Goal: Transaction & Acquisition: Book appointment/travel/reservation

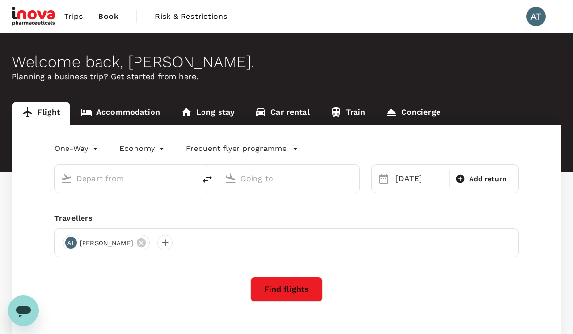
type input "[PERSON_NAME] (JHB)"
type input "Sultan [PERSON_NAME] [PERSON_NAME] (SZB)"
type input "[PERSON_NAME] (JHB)"
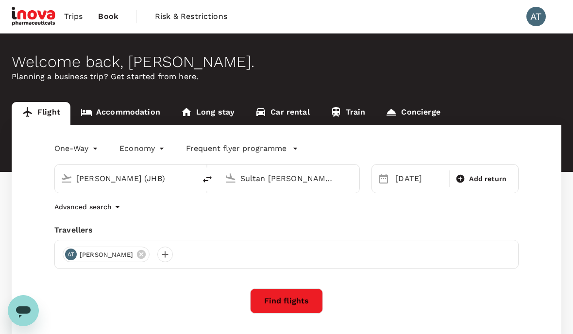
click at [294, 179] on input "Sultan [PERSON_NAME] [PERSON_NAME] (SZB)" at bounding box center [290, 178] width 99 height 15
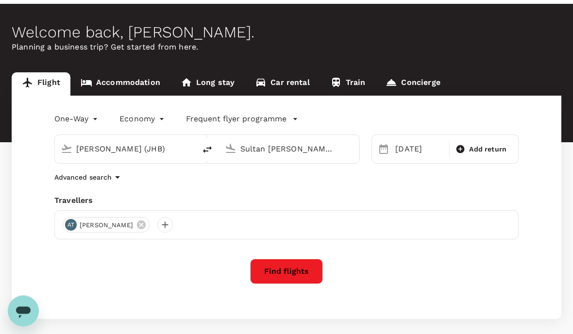
scroll to position [29, 0]
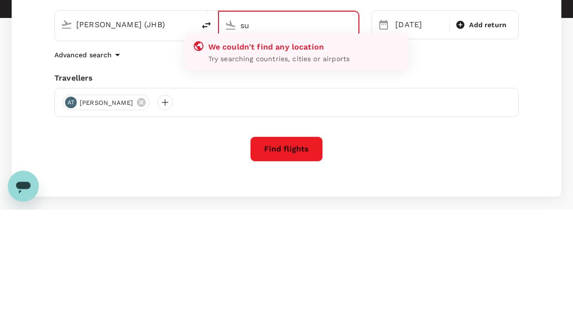
type input "s"
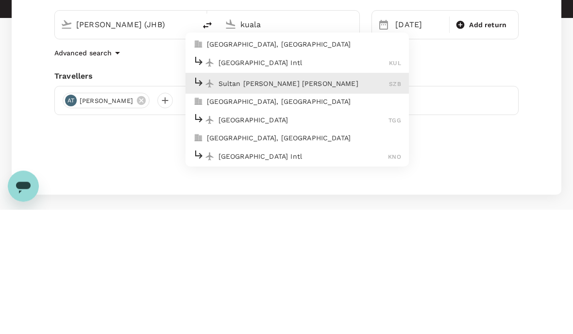
click at [283, 201] on div "Sultan Abdul Aziz Shah SZB" at bounding box center [297, 208] width 208 height 15
type input "Sultan [PERSON_NAME] [PERSON_NAME] (SZB)"
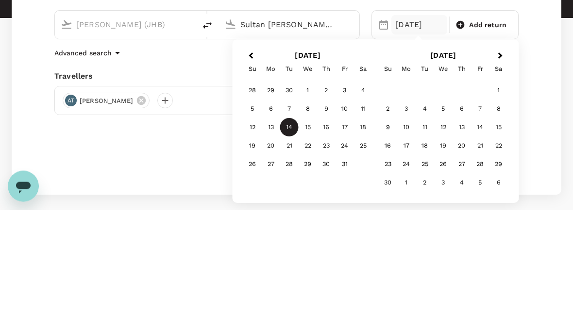
scroll to position [113, 0]
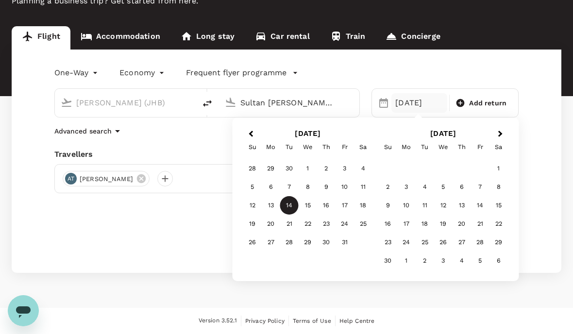
click at [293, 196] on div "14" at bounding box center [289, 205] width 18 height 18
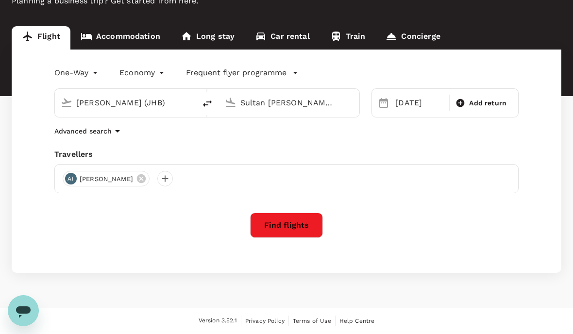
click at [305, 213] on button "Find flights" at bounding box center [286, 225] width 73 height 25
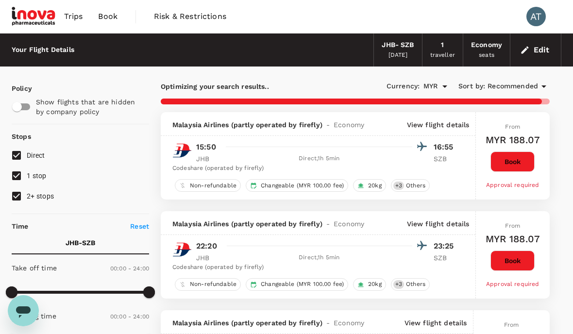
checkbox input "false"
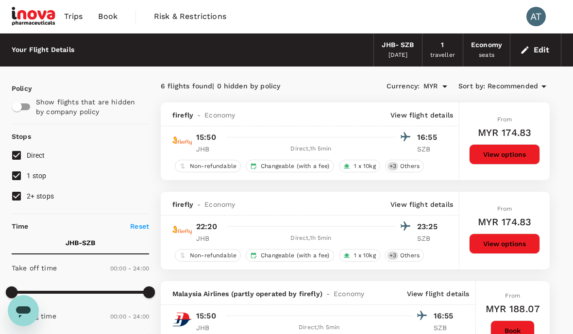
click at [517, 152] on button "View options" at bounding box center [504, 154] width 71 height 20
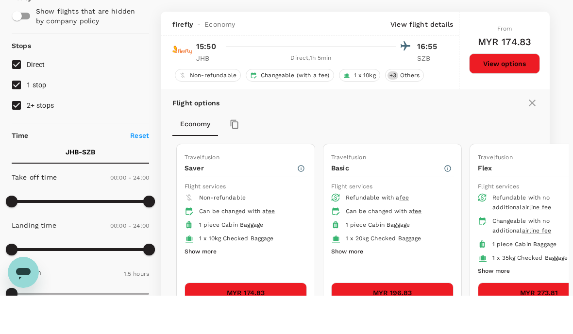
scroll to position [64, 0]
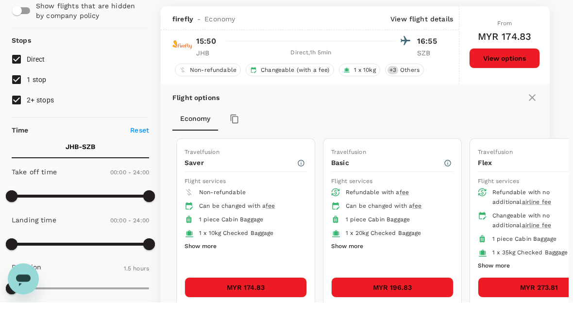
click at [358, 273] on button "Show more" at bounding box center [347, 279] width 32 height 13
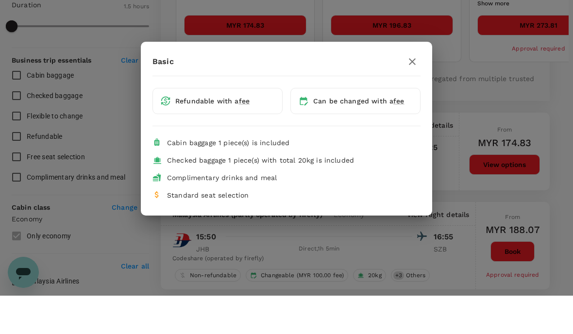
scroll to position [321, 0]
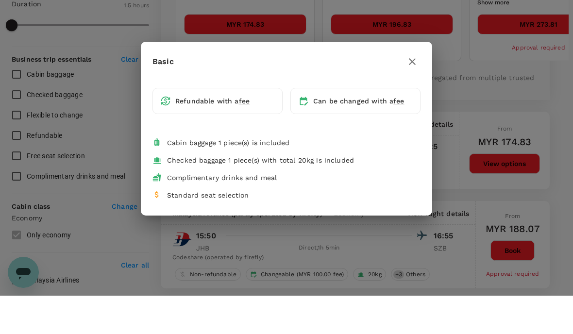
click at [414, 94] on icon "button" at bounding box center [413, 100] width 12 height 12
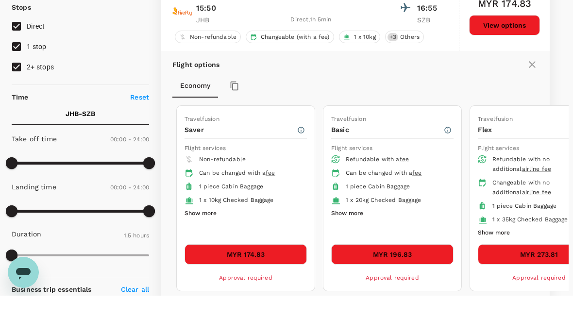
scroll to position [95, 0]
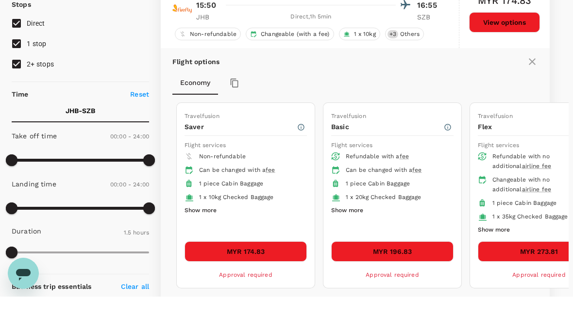
click at [409, 279] on button "MYR 196.83" at bounding box center [392, 289] width 122 height 20
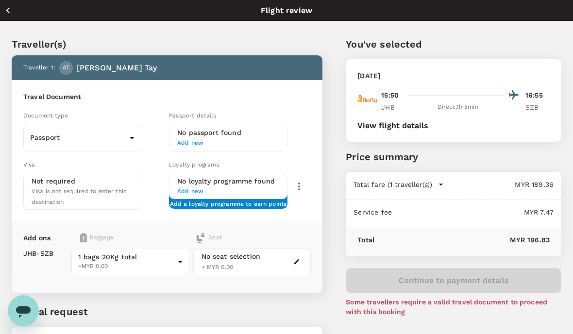
click at [129, 135] on body "Back to flight results Flight review Traveller(s) Traveller 1 : AT Alan Tay Tra…" at bounding box center [286, 213] width 573 height 427
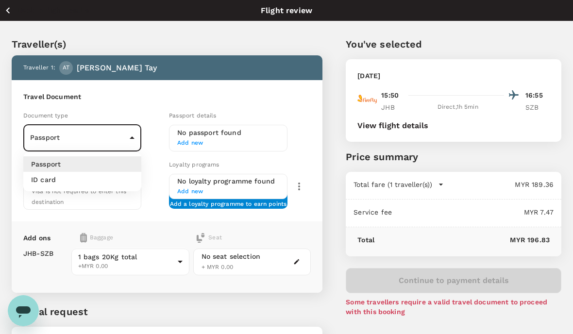
click at [46, 183] on p "ID card" at bounding box center [43, 180] width 25 height 10
type input "Id card"
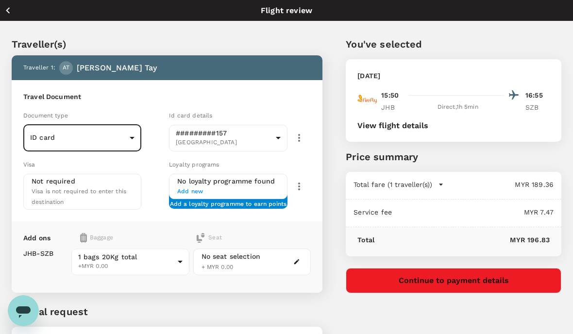
click at [184, 189] on span "Add new" at bounding box center [228, 192] width 102 height 10
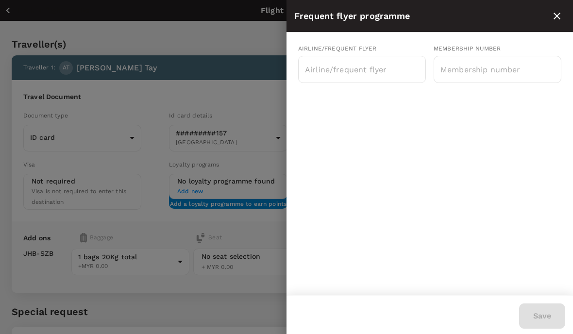
click at [470, 69] on input "text" at bounding box center [498, 69] width 128 height 24
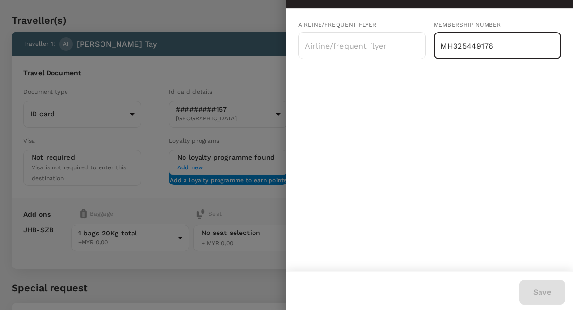
type input "MH325449176"
click at [359, 60] on input "text" at bounding box center [355, 69] width 104 height 18
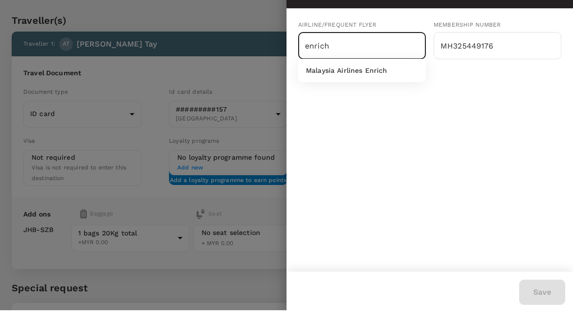
click at [367, 86] on li "Malaysia Airlines Enrich" at bounding box center [362, 94] width 128 height 16
type input "Malaysia Airlines Enrich"
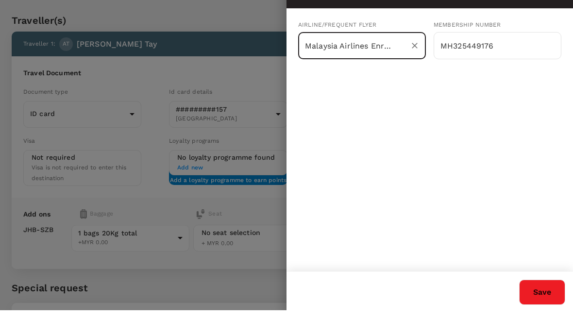
click at [533, 304] on button "Save" at bounding box center [542, 316] width 46 height 25
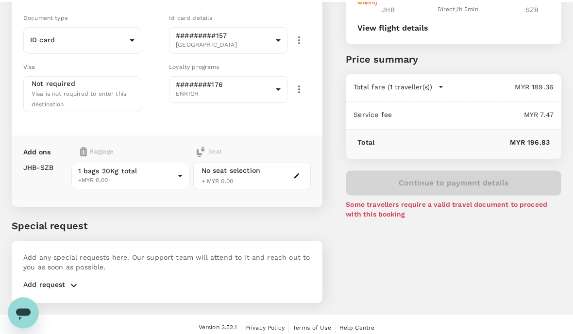
scroll to position [99, 0]
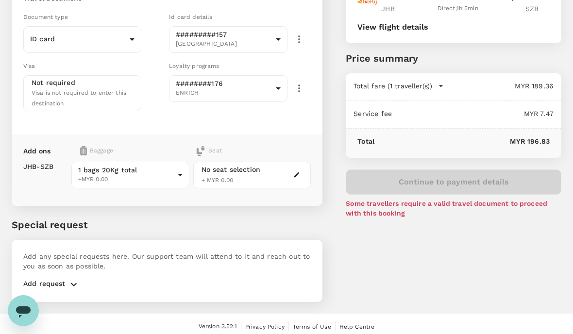
click at [66, 282] on button "button" at bounding box center [74, 285] width 17 height 12
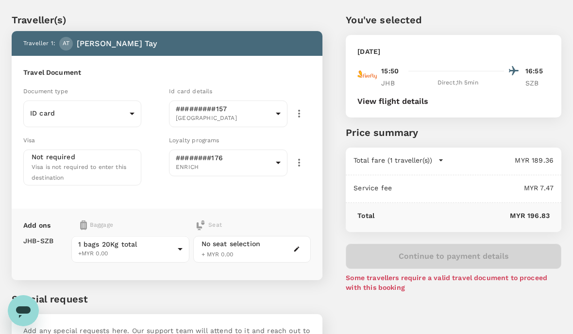
scroll to position [0, 0]
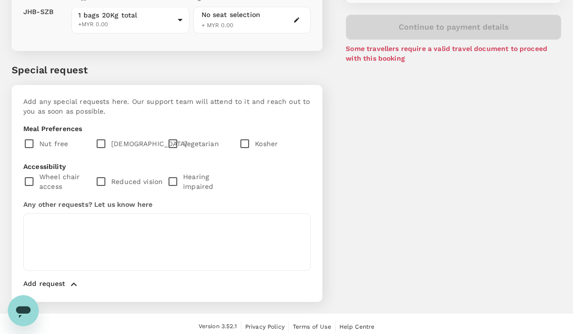
click at [66, 279] on button "button" at bounding box center [74, 285] width 17 height 12
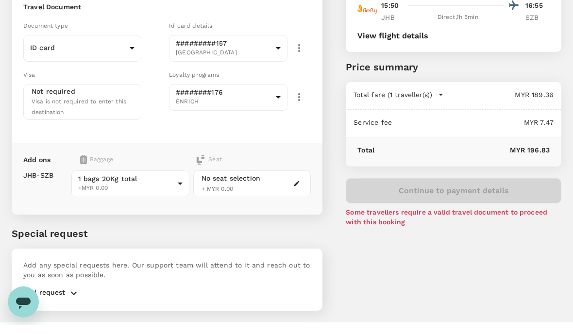
scroll to position [90, 0]
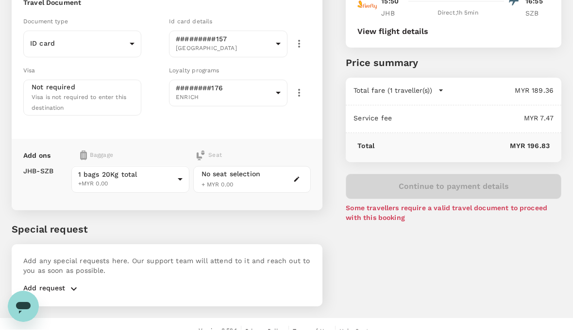
click at [297, 180] on icon "button" at bounding box center [296, 183] width 7 height 7
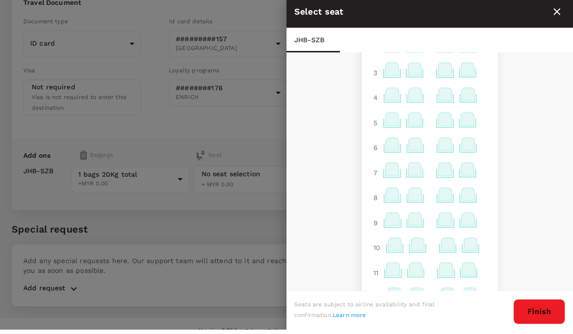
scroll to position [86, 0]
click at [422, 195] on icon at bounding box center [415, 198] width 13 height 13
click at [540, 209] on div "Exit Exit 1 2 3 4 5 6 7 8 9 10 11 12 14 15 16 17 18 19" at bounding box center [430, 177] width 287 height 240
click at [415, 222] on icon at bounding box center [415, 223] width 13 height 13
click at [535, 198] on p "Select" at bounding box center [531, 197] width 21 height 10
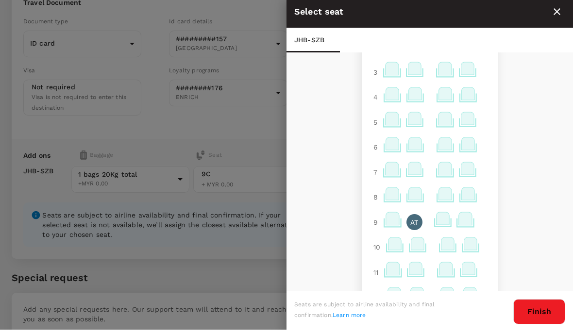
click at [527, 329] on button "Finish" at bounding box center [540, 316] width 52 height 25
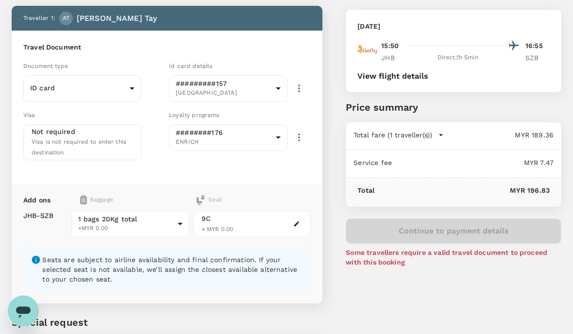
scroll to position [0, 0]
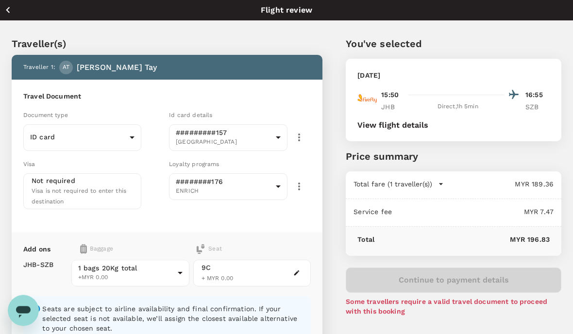
click at [410, 124] on button "View flight details" at bounding box center [393, 125] width 71 height 9
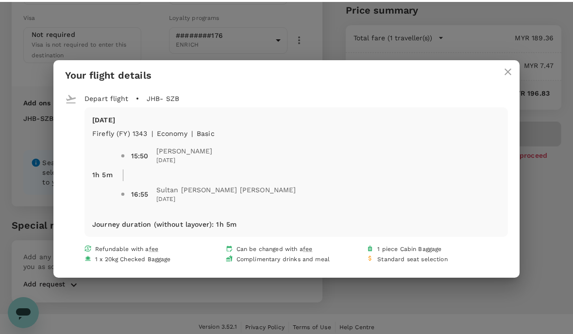
scroll to position [147, 0]
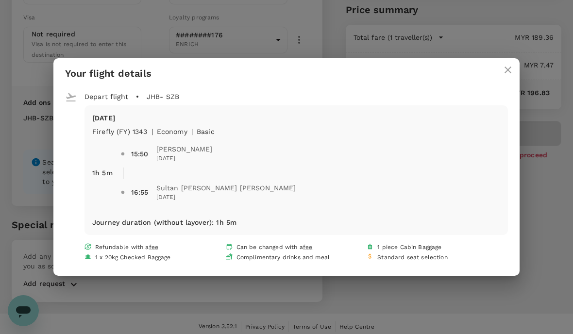
click at [509, 74] on icon "close" at bounding box center [508, 70] width 12 height 12
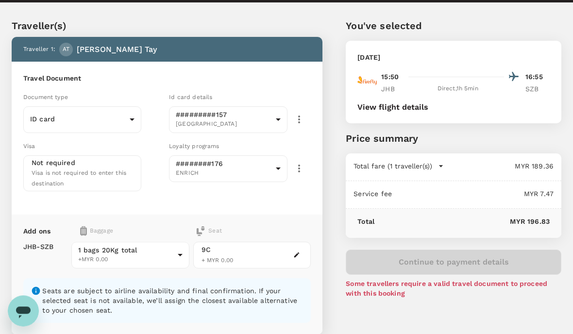
scroll to position [0, 0]
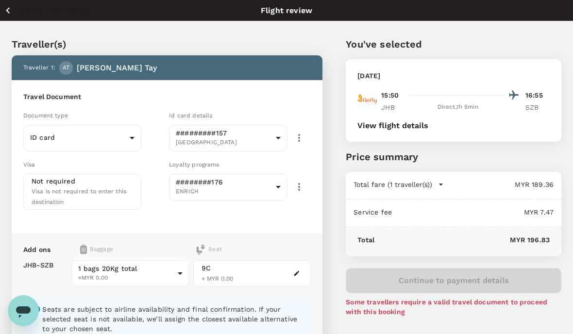
click at [280, 139] on body "Back to flight results Flight review Traveller(s) Traveller 1 : AT Alan Tay Tra…" at bounding box center [286, 243] width 573 height 487
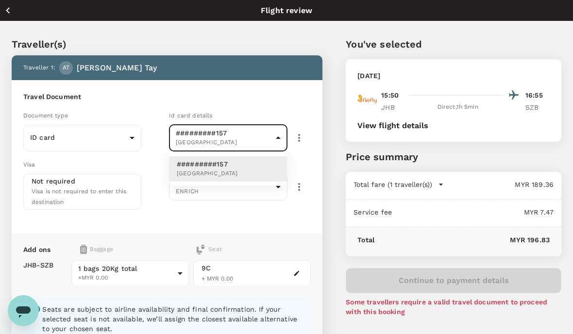
click at [263, 172] on li "#########157 Malaysia" at bounding box center [228, 168] width 118 height 25
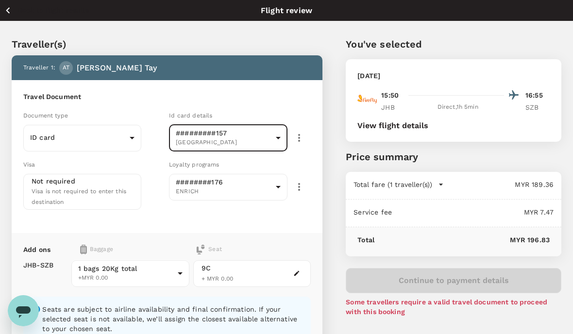
click at [277, 188] on body "Back to flight results Flight review Traveller(s) Traveller 1 : AT Alan Tay Tra…" at bounding box center [286, 243] width 573 height 487
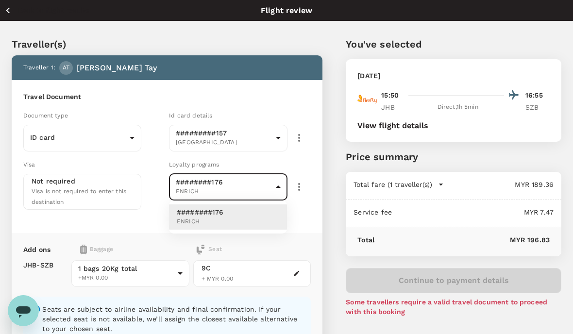
click at [254, 219] on li "########176 ENRICH" at bounding box center [228, 217] width 118 height 25
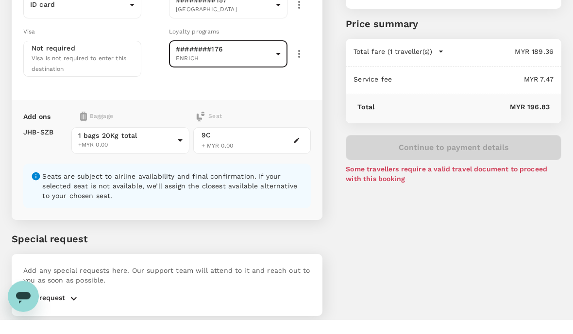
scroll to position [120, 0]
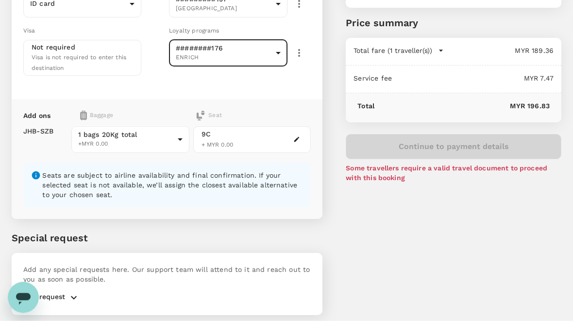
click at [180, 136] on body "Back to flight results Flight review Traveller(s) Traveller 1 : AT Alan Tay Tra…" at bounding box center [286, 123] width 573 height 487
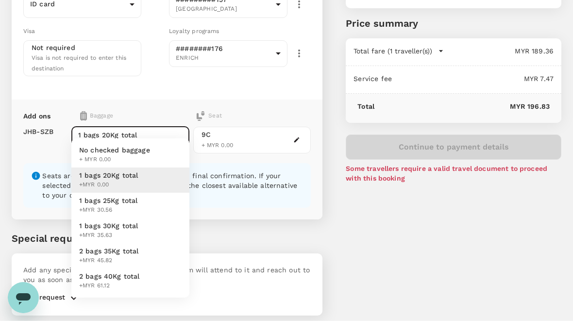
click at [151, 181] on li "1 bags 20Kg total +MYR 0.00" at bounding box center [130, 193] width 118 height 25
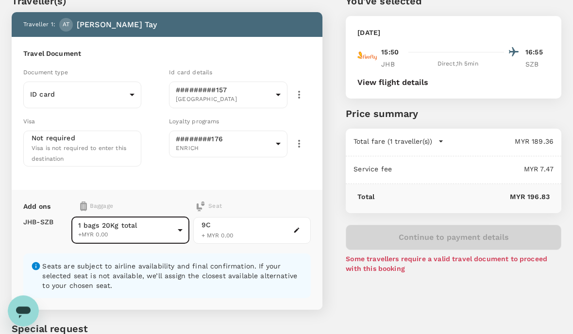
scroll to position [0, 0]
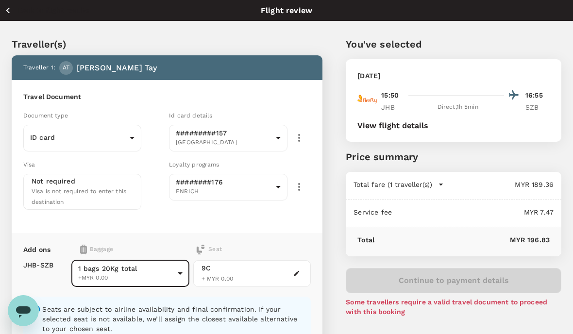
click at [499, 254] on div "Total MYR 196.83" at bounding box center [454, 241] width 216 height 29
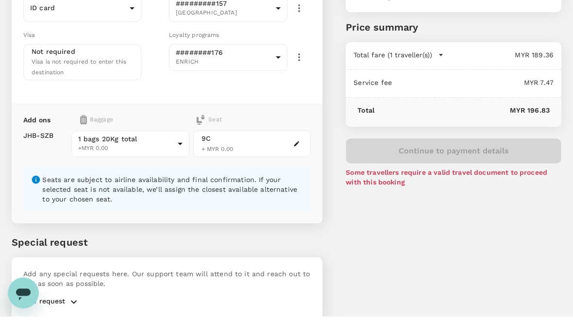
scroll to position [115, 0]
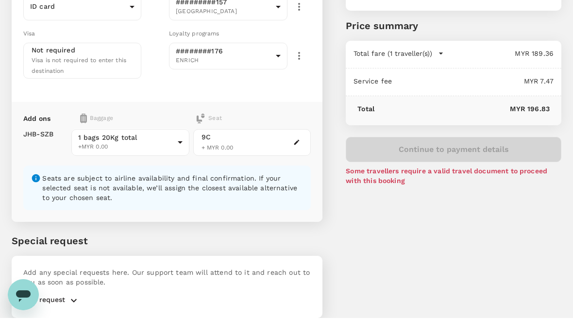
click at [483, 153] on div "Continue to payment details Some travellers require a valid travel document to …" at bounding box center [454, 177] width 216 height 49
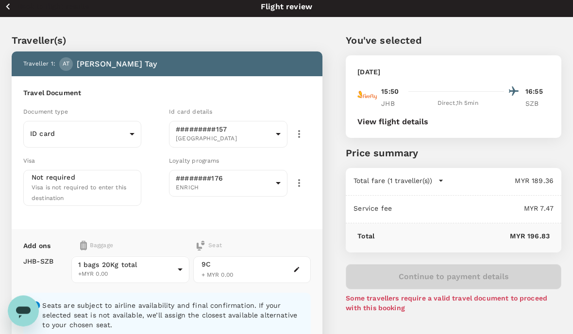
scroll to position [0, 0]
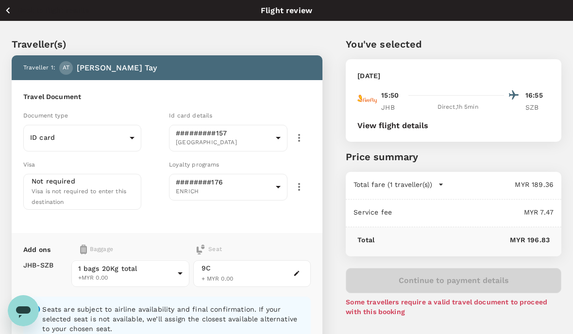
click at [132, 138] on body "Back to flight results Flight review Traveller(s) Traveller 1 : AT Alan Tay Tra…" at bounding box center [286, 243] width 573 height 487
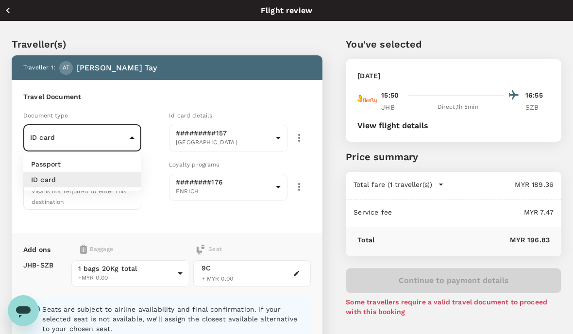
click at [102, 180] on li "ID card" at bounding box center [82, 180] width 118 height 16
click at [443, 185] on icon "button" at bounding box center [441, 185] width 10 height 10
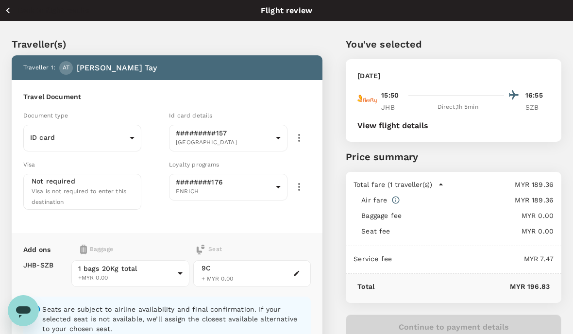
click at [133, 135] on body "Back to flight results Flight review Traveller(s) Traveller 1 : AT Alan Tay Tra…" at bounding box center [286, 243] width 573 height 487
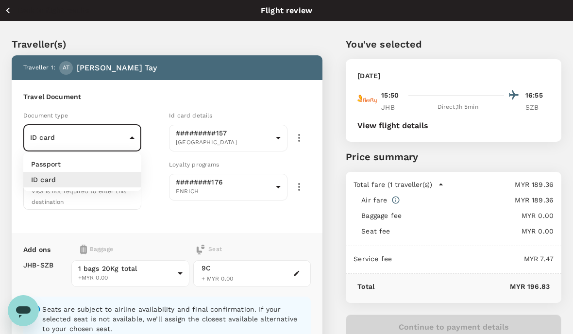
click at [102, 180] on li "ID card" at bounding box center [82, 180] width 118 height 16
click at [105, 189] on span "Visa is not required to enter this destination" at bounding box center [79, 196] width 95 height 17
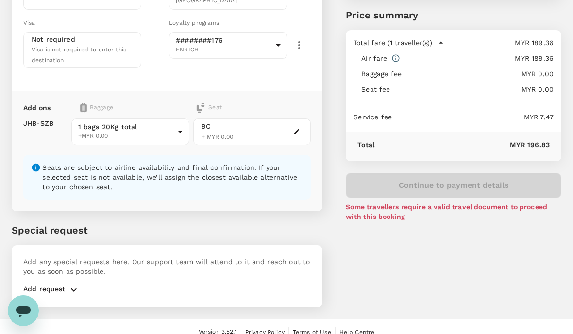
scroll to position [147, 0]
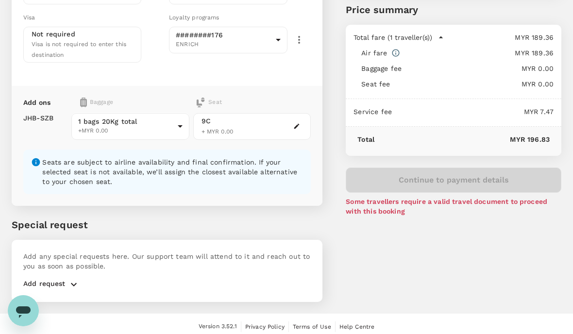
click at [62, 285] on p "Add request" at bounding box center [44, 285] width 42 height 12
click at [77, 279] on icon "button" at bounding box center [74, 285] width 12 height 12
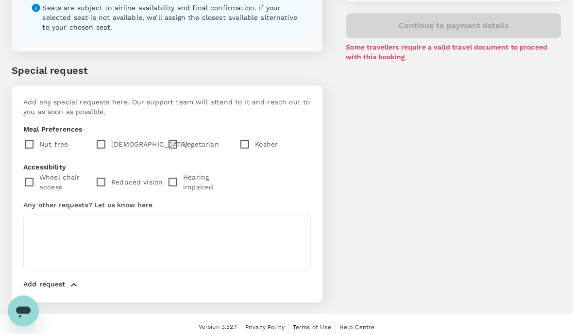
scroll to position [297, 0]
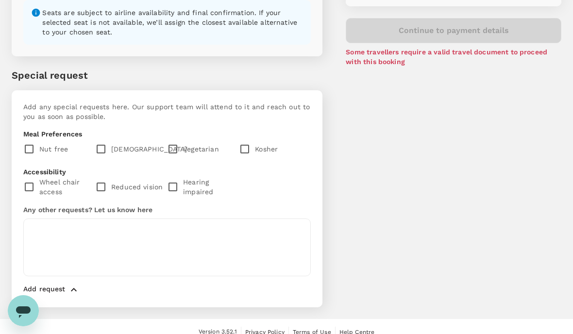
click at [31, 146] on input "checkbox" at bounding box center [31, 149] width 16 height 20
checkbox input "true"
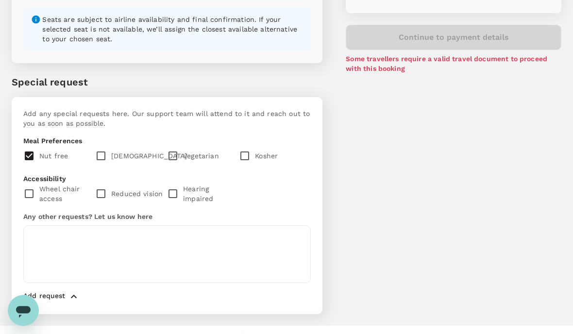
click at [362, 186] on div "You've selected Tuesday, 14 Oct 2025 15:50 16:55 JHB Direct , 1h 5min SZB View …" at bounding box center [442, 25] width 239 height 602
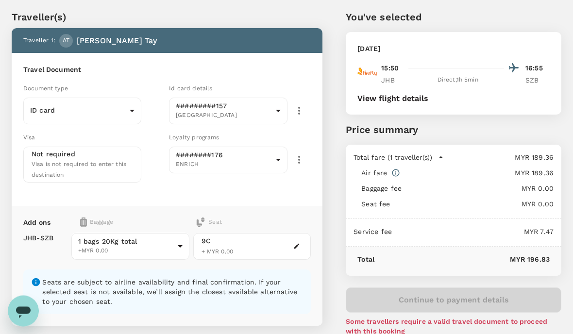
scroll to position [0, 0]
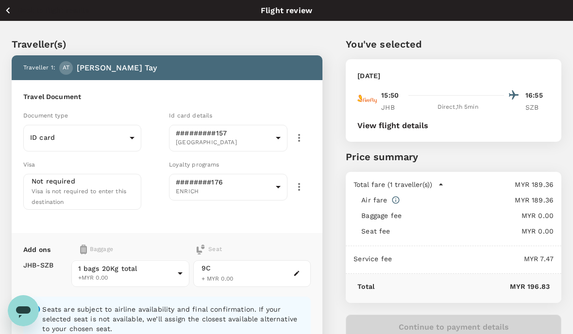
click at [410, 127] on button "View flight details" at bounding box center [393, 125] width 71 height 9
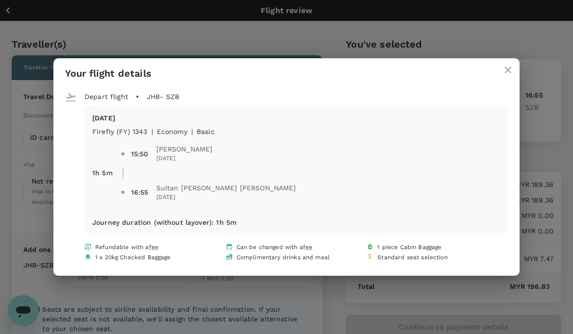
click at [501, 82] on h2 "Your flight details" at bounding box center [286, 73] width 466 height 30
click at [503, 77] on button "close" at bounding box center [508, 69] width 23 height 23
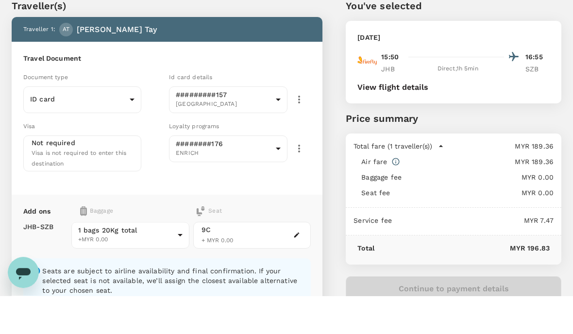
scroll to position [12, 0]
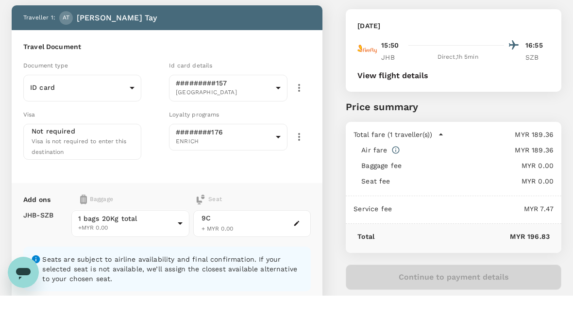
click at [398, 184] on icon at bounding box center [396, 188] width 9 height 9
click at [400, 184] on p "MYR 189.36" at bounding box center [477, 189] width 154 height 10
click at [397, 184] on icon at bounding box center [396, 188] width 9 height 9
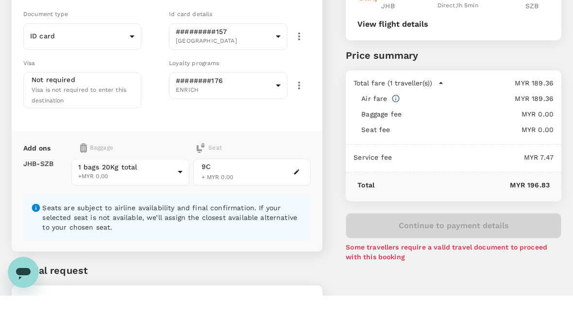
scroll to position [64, 0]
click at [482, 251] on div "Continue to payment details Some travellers require a valid travel document to …" at bounding box center [454, 275] width 216 height 49
click at [479, 251] on div "Continue to payment details Some travellers require a valid travel document to …" at bounding box center [454, 275] width 216 height 49
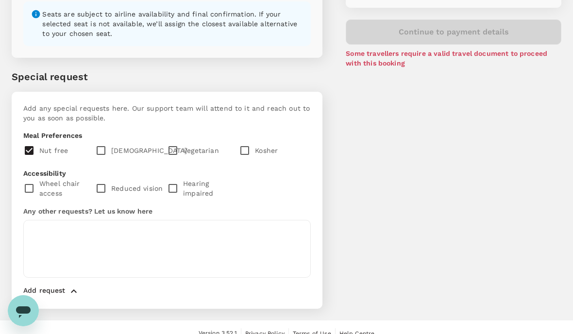
scroll to position [302, 0]
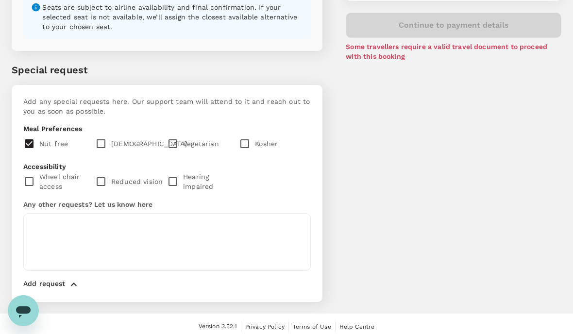
click at [470, 239] on div "You've selected Tuesday, 14 Oct 2025 15:50 16:55 JHB Direct , 1h 5min SZB View …" at bounding box center [442, 12] width 239 height 602
click at [77, 225] on textarea at bounding box center [167, 242] width 288 height 58
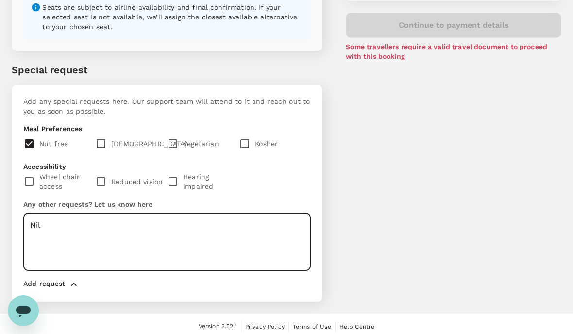
type textarea "Nil"
click at [55, 286] on p "Add request" at bounding box center [44, 285] width 42 height 12
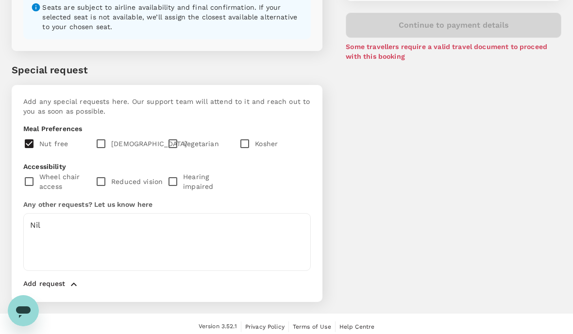
click at [68, 279] on icon "button" at bounding box center [74, 285] width 12 height 12
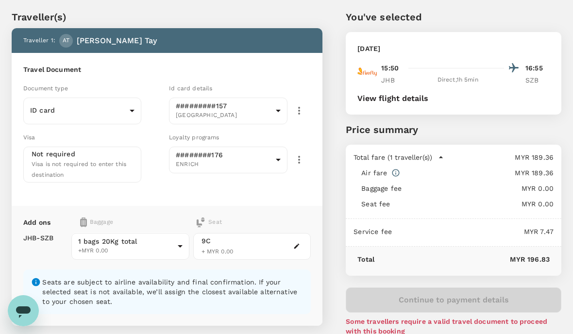
scroll to position [0, 0]
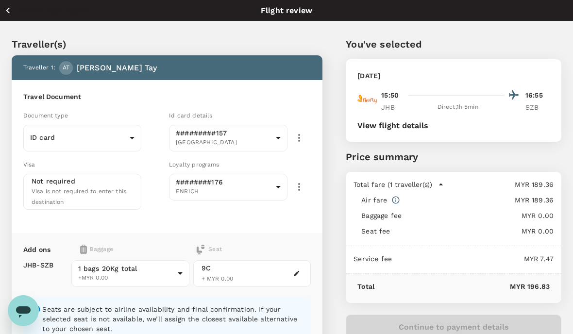
click at [417, 126] on button "View flight details" at bounding box center [393, 125] width 71 height 9
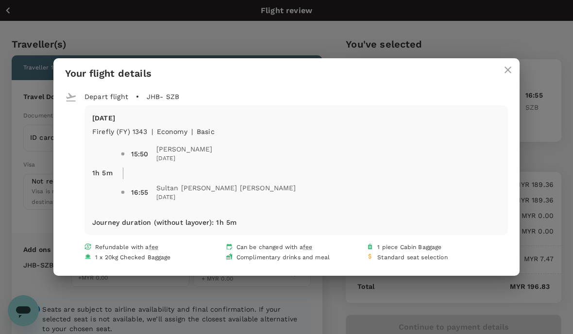
click at [505, 69] on icon "close" at bounding box center [508, 70] width 12 height 12
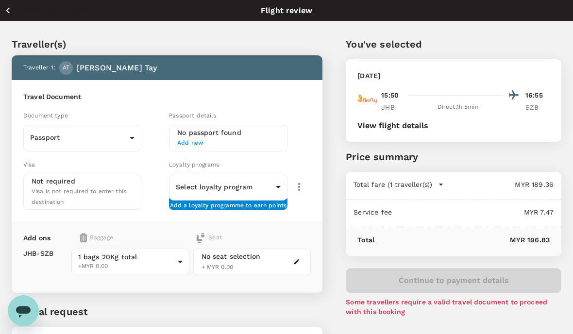
click at [124, 139] on body "Back to flight results Flight review Traveller(s) Traveller 1 : AT Alan Tay Tra…" at bounding box center [286, 213] width 573 height 427
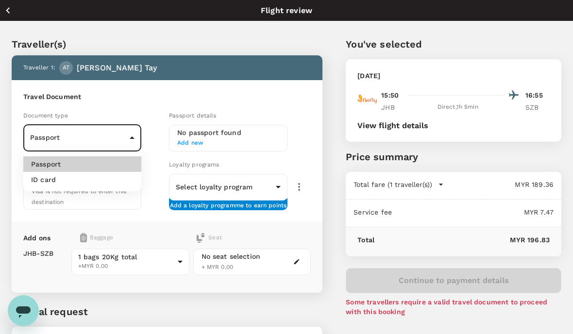
click at [92, 178] on li "ID card" at bounding box center [82, 180] width 118 height 16
type input "Id card"
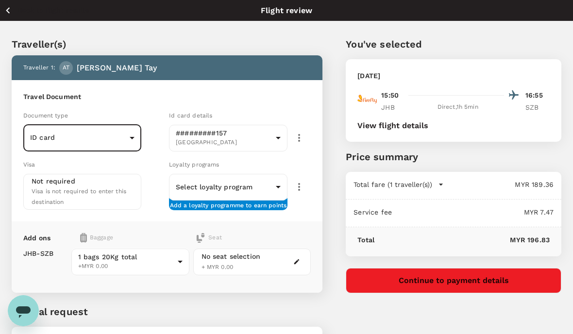
click at [300, 186] on icon "button" at bounding box center [299, 187] width 12 height 12
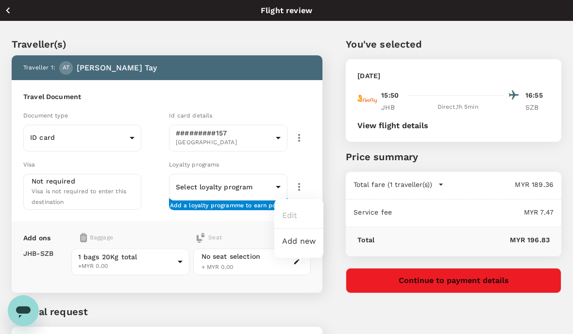
click at [306, 242] on li "Add new" at bounding box center [299, 241] width 49 height 17
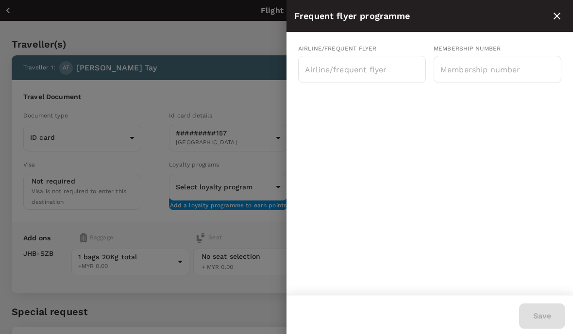
click at [357, 71] on input "text" at bounding box center [355, 69] width 104 height 18
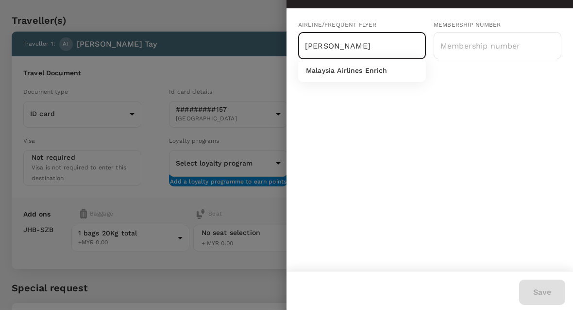
click at [367, 89] on p "Malaysia Airlines Enrich" at bounding box center [347, 94] width 82 height 10
type input "Malaysia Airlines Enrich"
click at [488, 57] on input "text" at bounding box center [498, 69] width 128 height 24
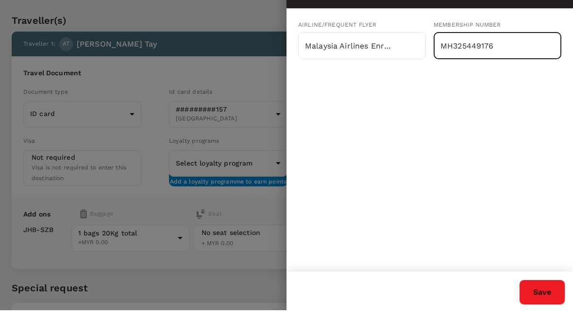
type input "MH325449176"
click at [530, 304] on button "Save" at bounding box center [542, 316] width 46 height 25
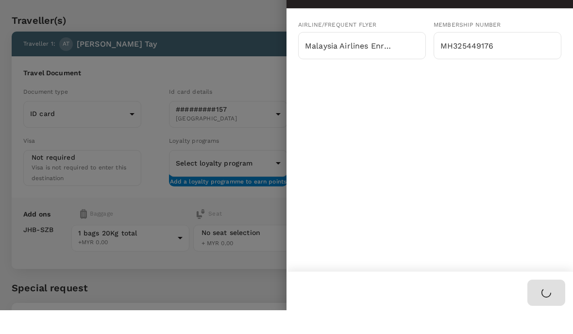
type input "5b566d9a-5bd7-4015-bae4-940cd9e34fc9"
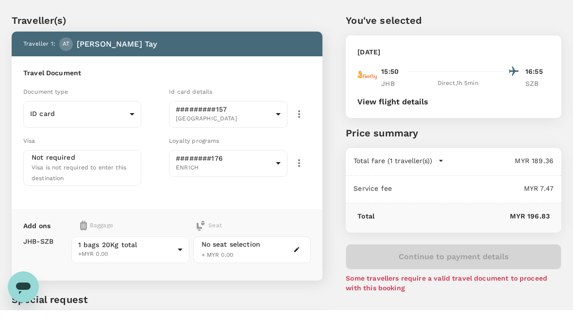
click at [302, 181] on icon "button" at bounding box center [299, 187] width 12 height 12
click at [301, 183] on li "Edit" at bounding box center [299, 191] width 49 height 17
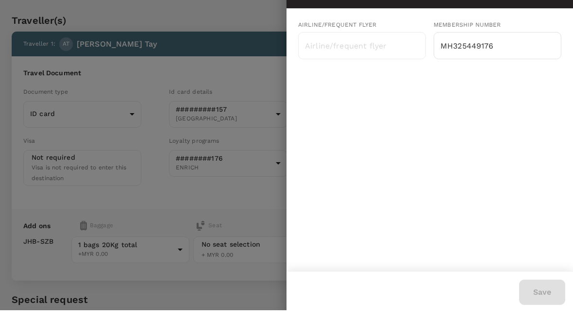
click at [519, 57] on input "MH325449176" at bounding box center [498, 69] width 128 height 24
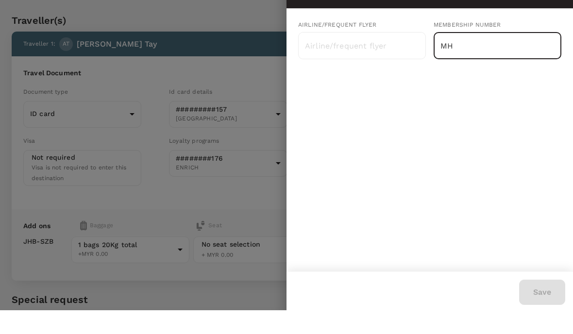
type input "M"
click at [244, 195] on div at bounding box center [286, 167] width 573 height 334
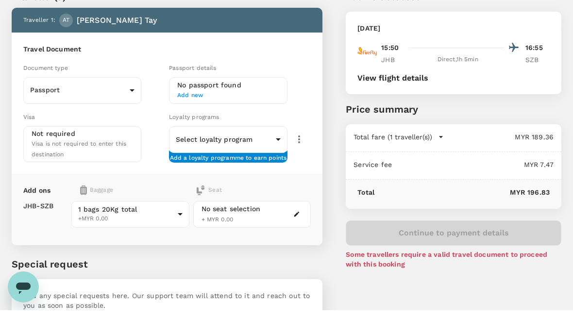
click at [119, 101] on body "Back to flight results Flight review Traveller(s) Traveller 1 : AT Alan Tay Tra…" at bounding box center [286, 189] width 573 height 427
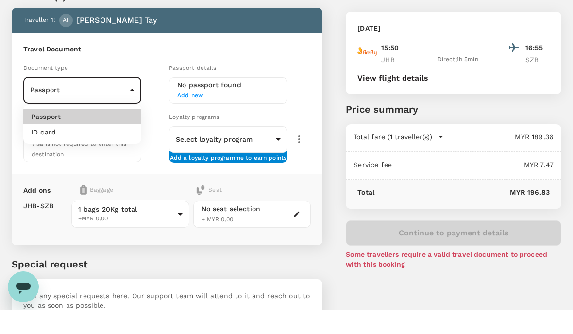
click at [83, 148] on li "ID card" at bounding box center [82, 156] width 118 height 16
type input "Id card"
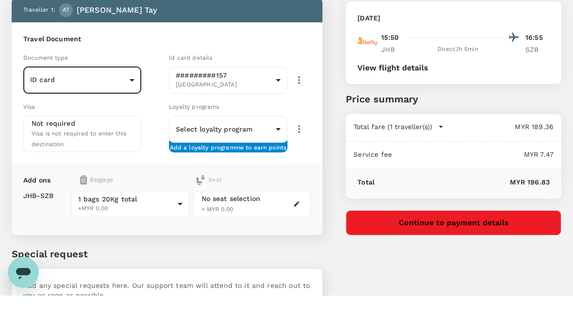
scroll to position [19, 0]
click at [281, 128] on body "Back to flight results Flight review Traveller(s) Traveller 1 : AT Alan Tay Tra…" at bounding box center [286, 194] width 573 height 427
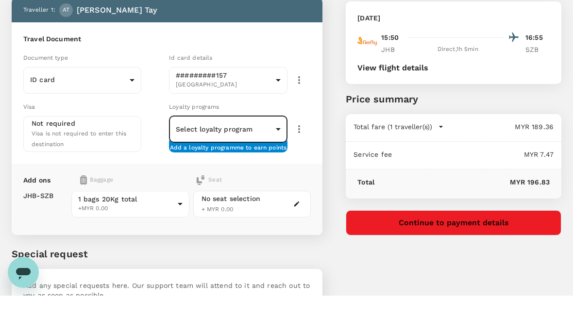
click at [282, 124] on body "Back to flight results Flight review Traveller(s) Traveller 1 : AT Alan Tay Tra…" at bounding box center [286, 194] width 573 height 427
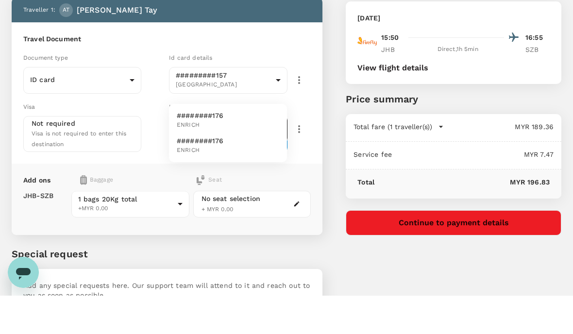
click at [237, 172] on li "########176 ENRICH" at bounding box center [228, 184] width 118 height 25
type input "5b566d9a-5bd7-4015-bae4-940cd9e34fc9"
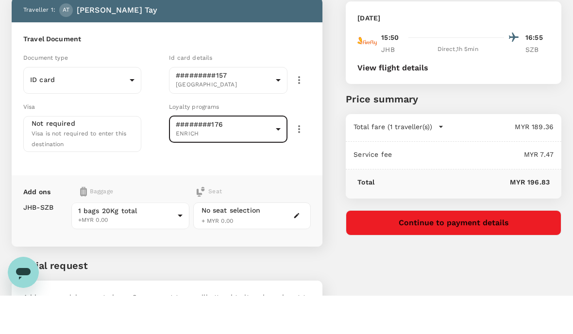
click at [286, 241] on div "No seat selection + MYR 0.00" at bounding box center [252, 254] width 118 height 27
click at [298, 251] on icon "button" at bounding box center [296, 254] width 7 height 7
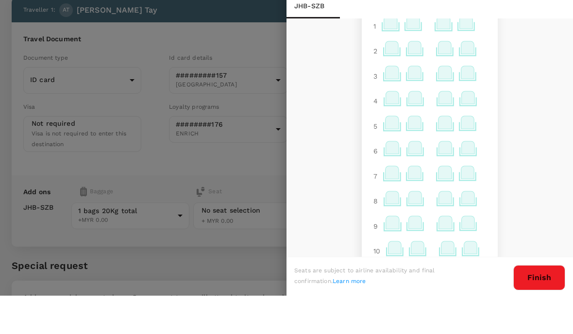
scroll to position [52, 0]
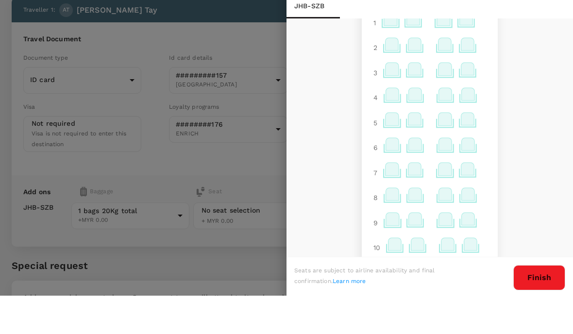
click at [418, 251] on icon at bounding box center [415, 257] width 13 height 13
click at [530, 231] on p "Select" at bounding box center [531, 236] width 21 height 10
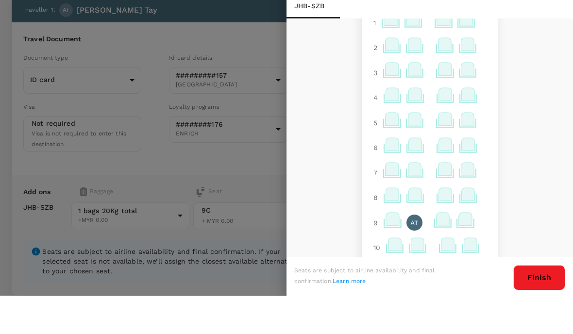
click at [533, 304] on button "Finish" at bounding box center [540, 316] width 52 height 25
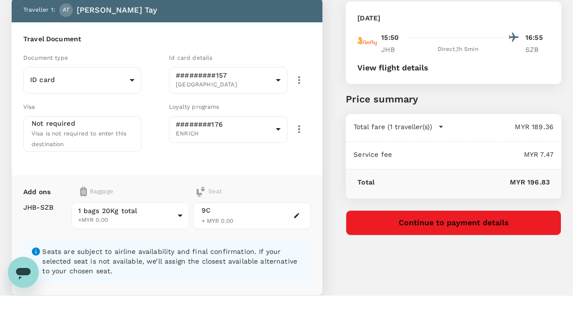
click at [445, 160] on icon "button" at bounding box center [441, 165] width 10 height 10
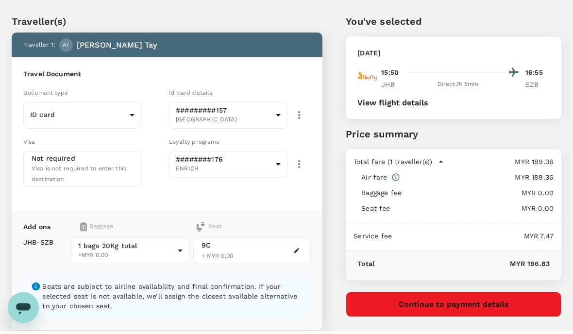
scroll to position [0, 0]
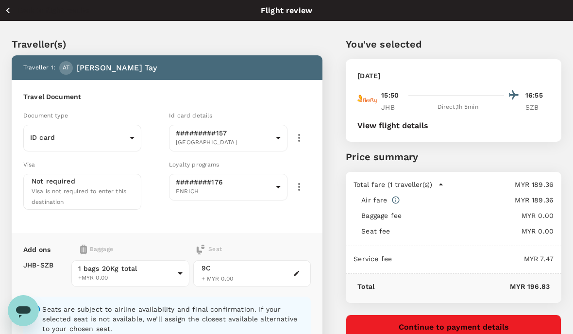
click at [463, 327] on button "Continue to payment details" at bounding box center [454, 327] width 216 height 25
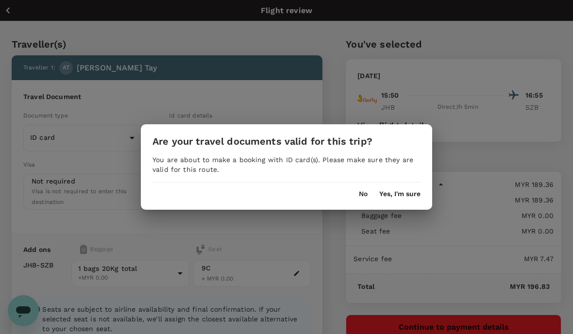
click at [406, 198] on button "Yes, I'm sure" at bounding box center [399, 194] width 41 height 8
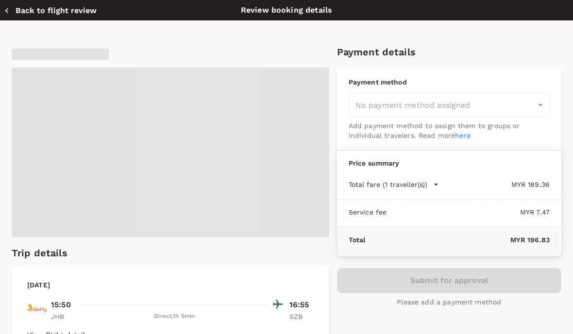
type input "9f57993f-1de5-4113-9b81-d5e0a205d889"
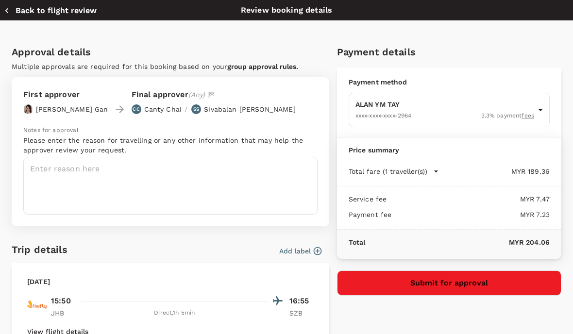
click at [90, 174] on textarea at bounding box center [170, 186] width 294 height 58
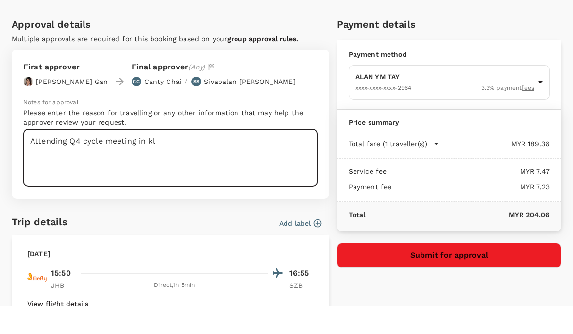
type textarea "Attending Q4 cycle meeting in kl"
click at [542, 85] on body "Back to flight results Flight review Traveller(s) Traveller 1 : AT Alan Tay Tra…" at bounding box center [286, 151] width 573 height 487
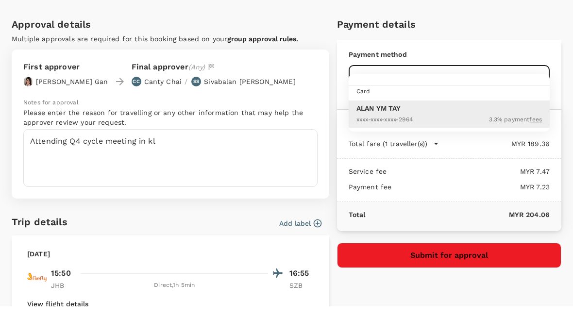
click at [479, 326] on div at bounding box center [286, 167] width 573 height 334
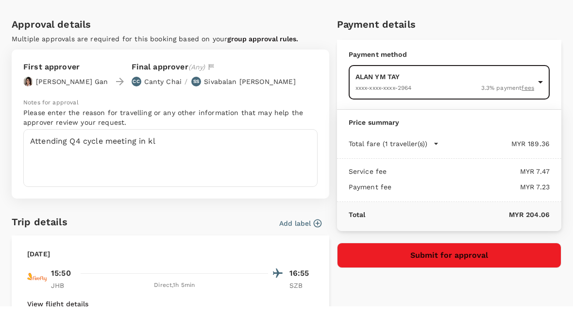
click at [473, 271] on button "Submit for approval" at bounding box center [449, 283] width 224 height 25
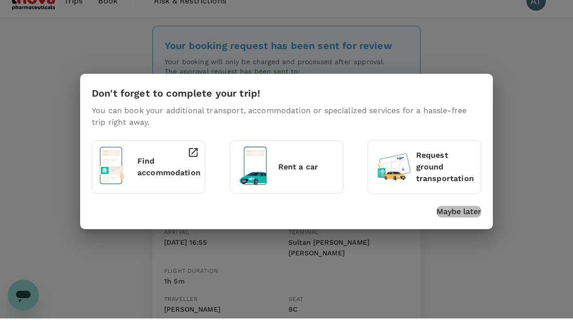
click at [463, 222] on p "Maybe later" at bounding box center [459, 228] width 45 height 12
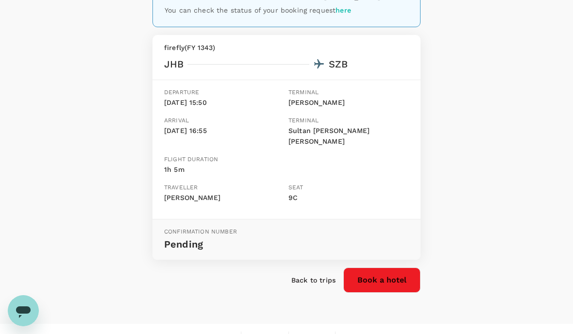
click at [318, 275] on p "Back to trips" at bounding box center [314, 280] width 44 height 10
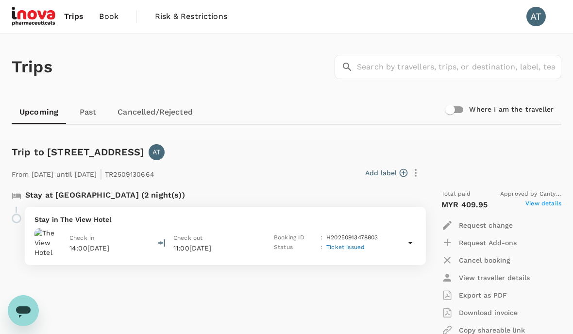
click at [111, 21] on span "Book" at bounding box center [108, 17] width 19 height 12
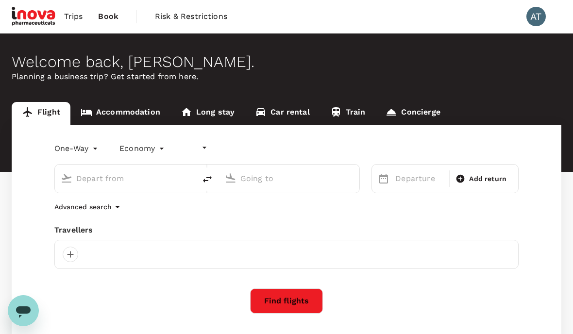
type input "undefined, undefined (any)"
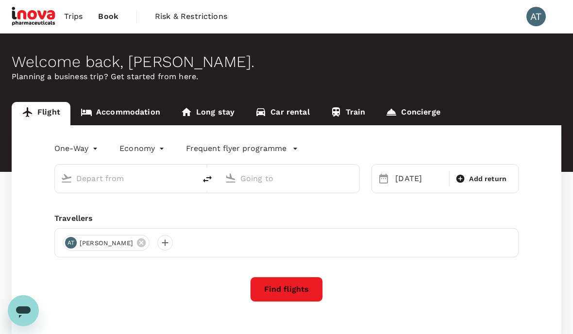
type input "[PERSON_NAME] (JHB)"
type input "Sultan [PERSON_NAME] [PERSON_NAME] (SZB)"
type input "[PERSON_NAME] (JHB)"
type input "Sultan [PERSON_NAME] [PERSON_NAME] (SZB)"
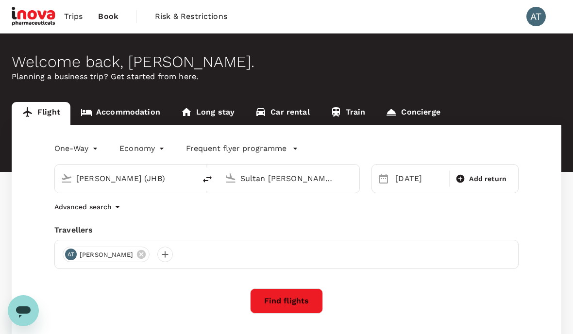
click at [187, 180] on div "[PERSON_NAME] (JHB)" at bounding box center [133, 179] width 114 height 16
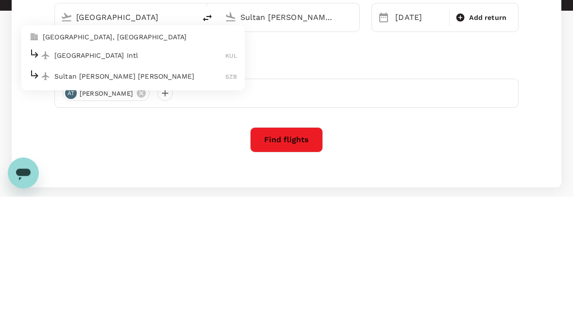
scroll to position [75, 0]
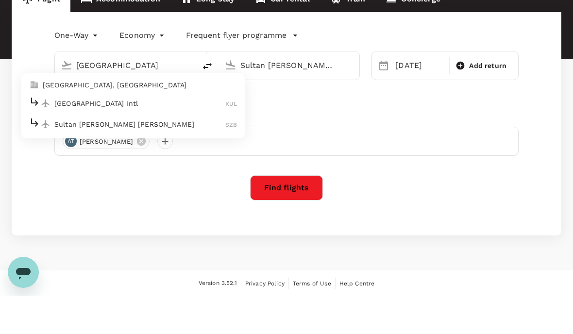
click at [116, 137] on p "[GEOGRAPHIC_DATA] Intl" at bounding box center [139, 142] width 171 height 10
type input "Kuala Lumpur Intl ([GEOGRAPHIC_DATA])"
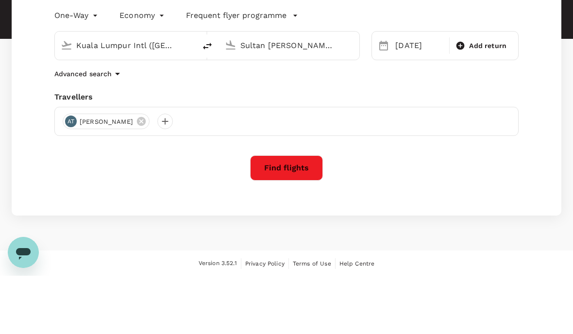
click at [314, 96] on input "Sultan [PERSON_NAME] [PERSON_NAME] (SZB)" at bounding box center [290, 103] width 99 height 15
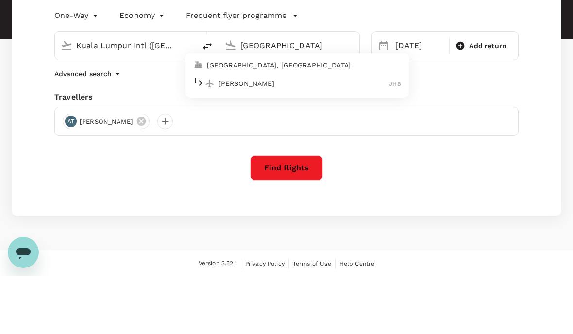
click at [287, 137] on p "[PERSON_NAME]" at bounding box center [304, 142] width 171 height 10
type input "[PERSON_NAME] (JHB)"
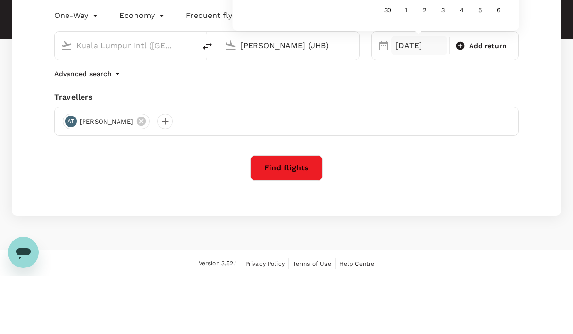
click at [259, 83] on div "One-Way oneway Economy economy Frequent flyer programme Kuala Lumpur Intl (KUL)…" at bounding box center [287, 163] width 550 height 224
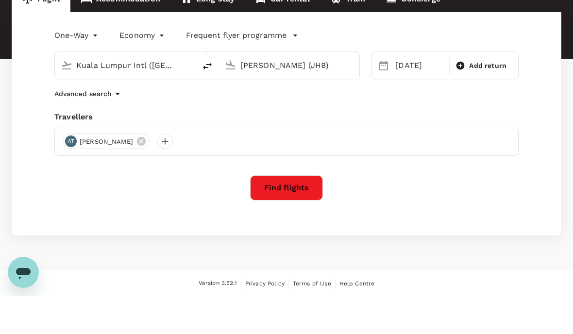
click at [407, 94] on div "14 Oct" at bounding box center [420, 103] width 56 height 19
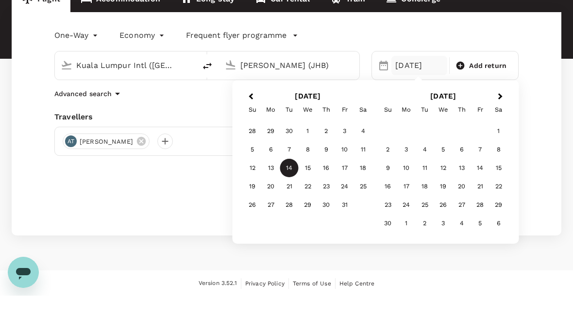
click at [344, 197] on div "17" at bounding box center [345, 206] width 18 height 18
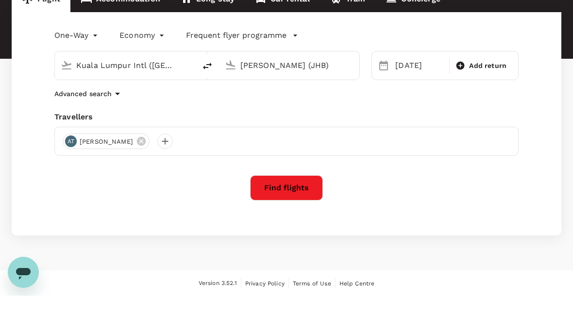
click at [295, 214] on button "Find flights" at bounding box center [286, 226] width 73 height 25
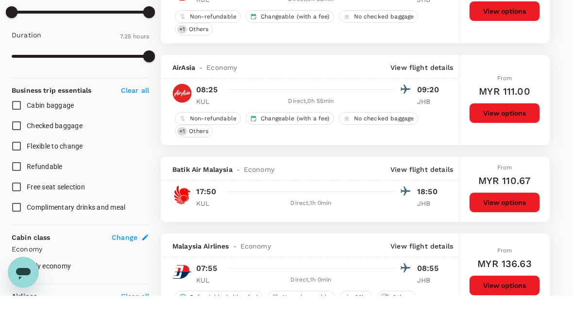
type input "445"
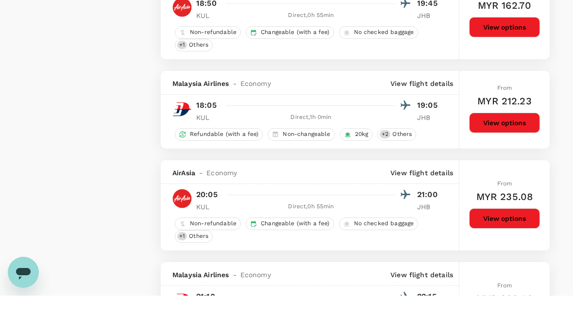
scroll to position [951, 0]
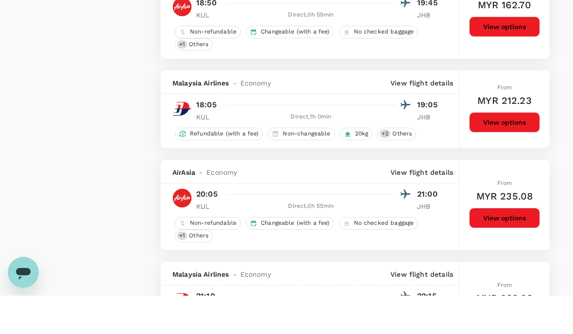
click at [512, 246] on button "View options" at bounding box center [504, 256] width 71 height 20
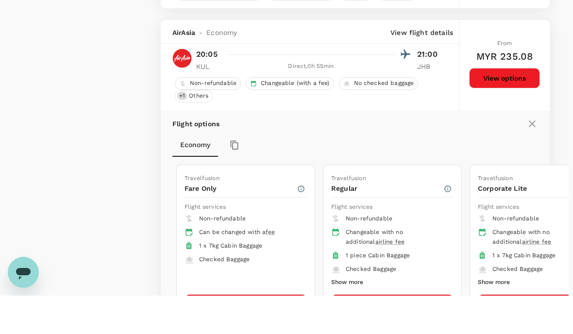
scroll to position [1111, 0]
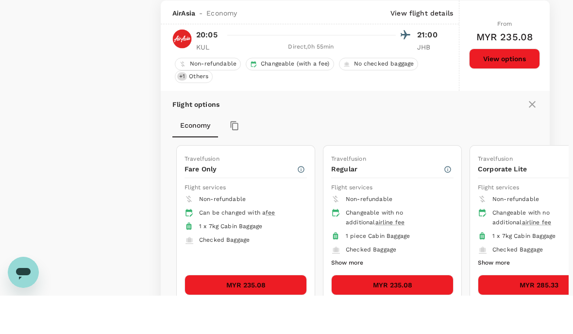
click at [357, 295] on button "Show more" at bounding box center [347, 301] width 32 height 13
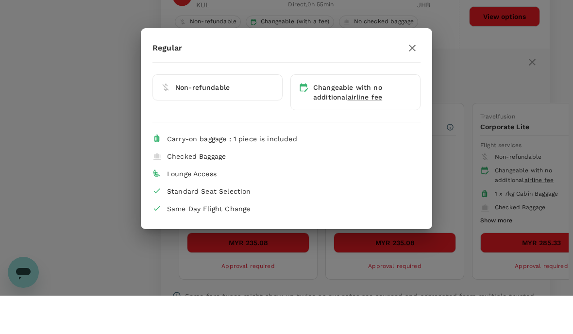
scroll to position [1164, 0]
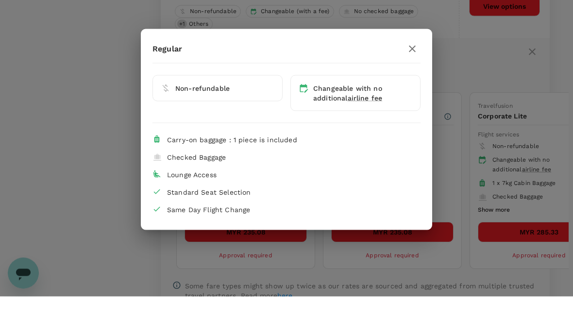
click at [418, 78] on button "button" at bounding box center [412, 86] width 17 height 17
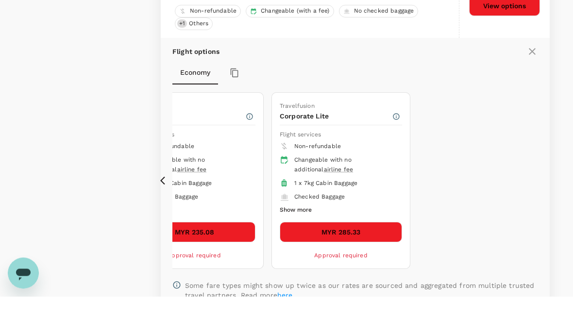
click at [309, 242] on button "Show more" at bounding box center [296, 248] width 32 height 13
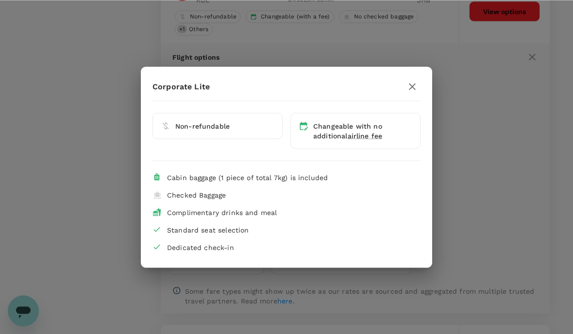
click at [416, 56] on div "Corporate Lite Non-refundable Changeable with no additional airline fee Cabin b…" at bounding box center [286, 167] width 573 height 334
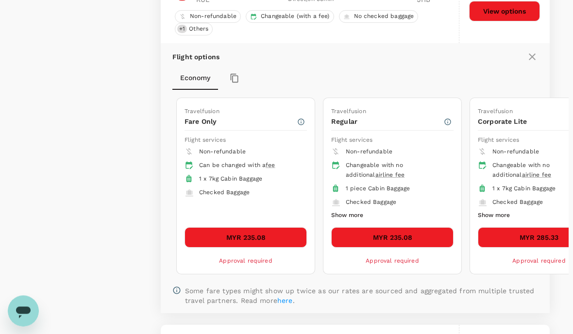
scroll to position [1196, 0]
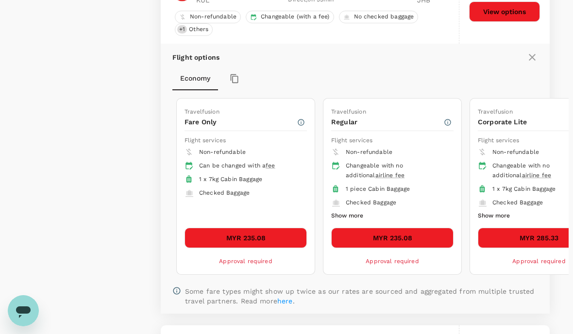
click at [449, 120] on icon "button" at bounding box center [448, 123] width 8 height 8
click at [451, 119] on icon "button" at bounding box center [448, 123] width 8 height 8
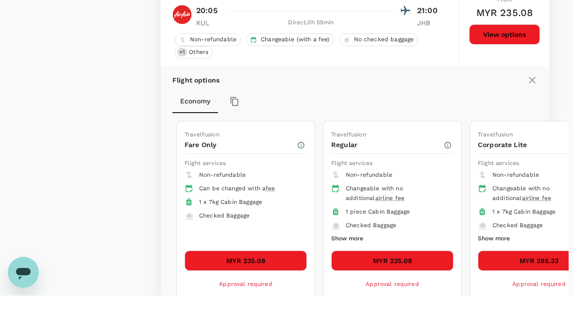
scroll to position [1135, 0]
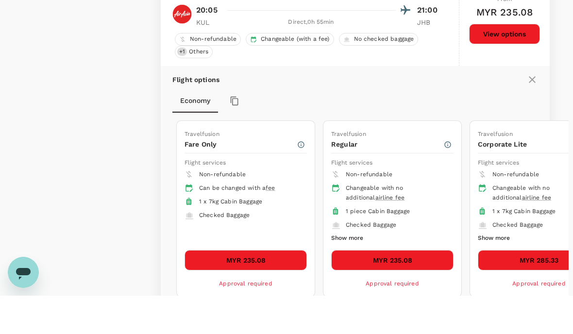
click at [361, 271] on button "Show more" at bounding box center [347, 277] width 32 height 13
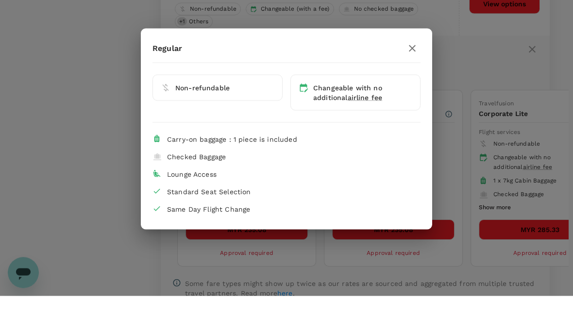
scroll to position [1170, 0]
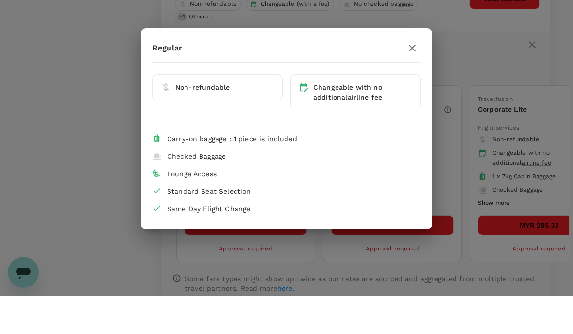
click at [418, 81] on icon "button" at bounding box center [413, 87] width 12 height 12
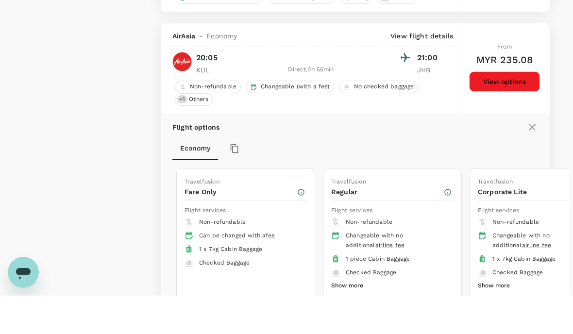
scroll to position [1088, 0]
click at [243, 294] on li "Checked Baggage" at bounding box center [246, 301] width 122 height 14
click at [361, 318] on button "Show more" at bounding box center [347, 324] width 32 height 13
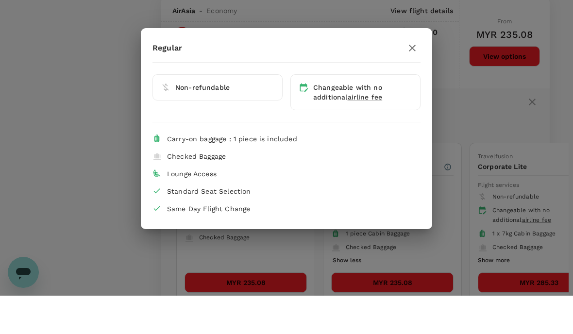
scroll to position [1121, 0]
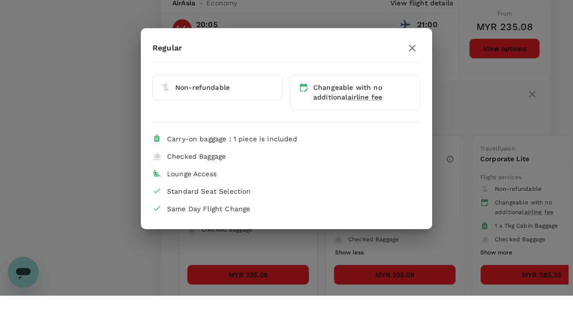
click at [413, 81] on icon "button" at bounding box center [413, 87] width 12 height 12
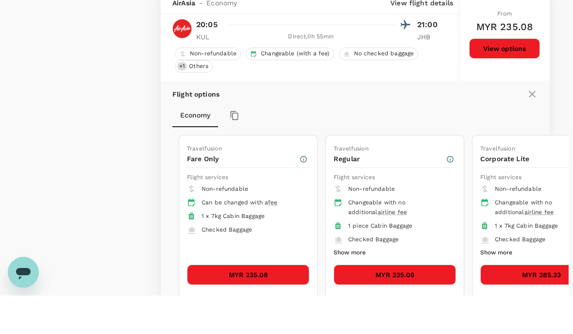
click at [503, 285] on button "Show more" at bounding box center [497, 291] width 32 height 13
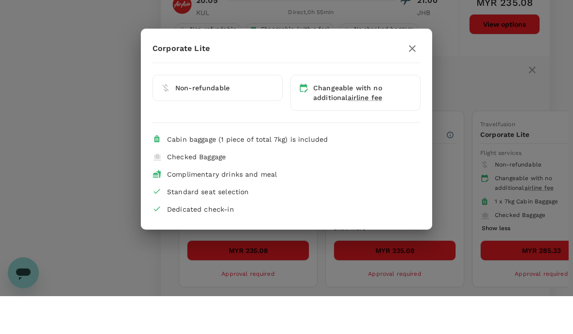
scroll to position [1152, 0]
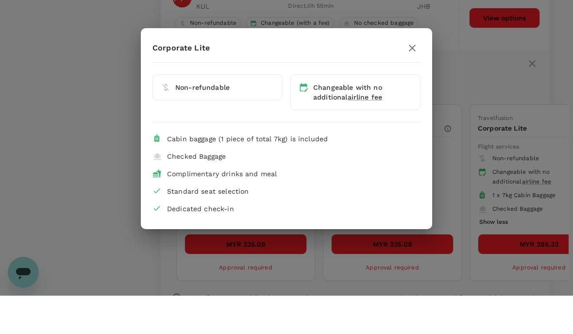
click at [415, 83] on icon "button" at bounding box center [412, 86] width 7 height 7
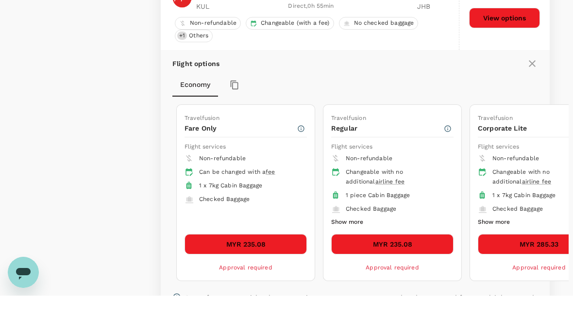
click at [529, 273] on button "MYR 285.33" at bounding box center [539, 283] width 122 height 20
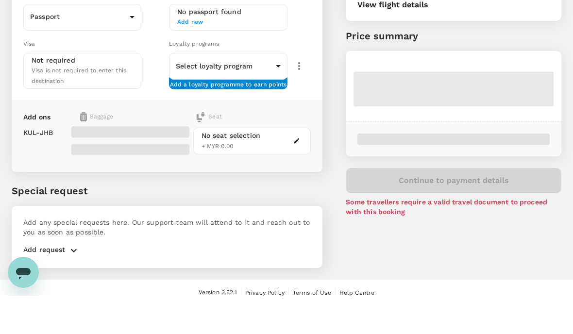
scroll to position [87, 0]
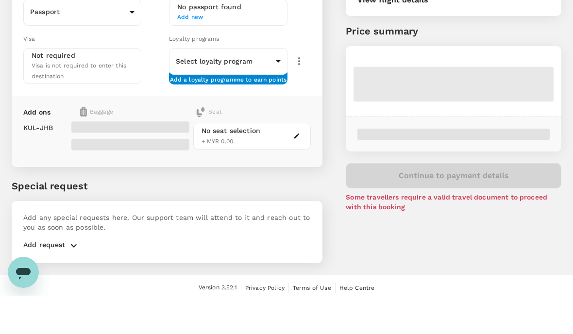
click at [132, 159] on span at bounding box center [130, 165] width 118 height 12
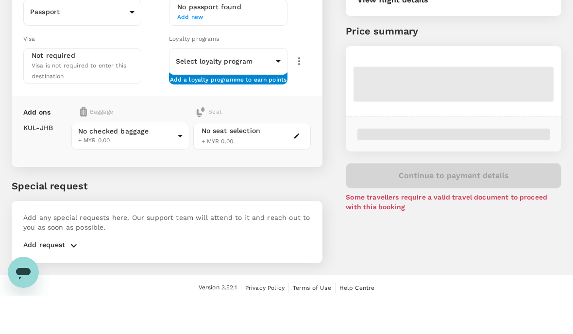
click at [182, 131] on body "Back to flight results Flight review Traveller(s) Traveller 1 : AT Alan Tay Tra…" at bounding box center [286, 126] width 573 height 427
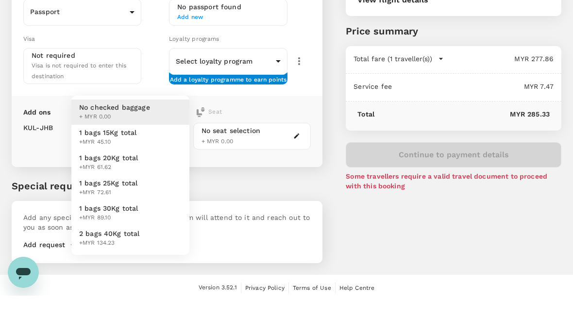
click at [133, 201] on span "+MYR 61.62" at bounding box center [108, 206] width 59 height 10
type input "2 - 61.62"
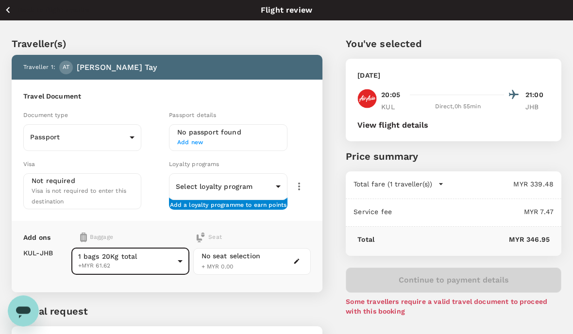
scroll to position [0, 0]
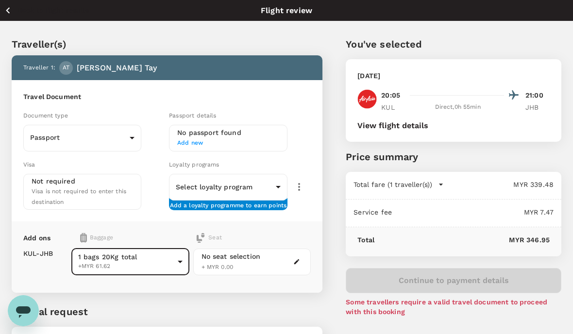
click at [136, 135] on body "Back to flight results Flight review Traveller(s) Traveller 1 : AT Alan Tay Tra…" at bounding box center [286, 213] width 573 height 427
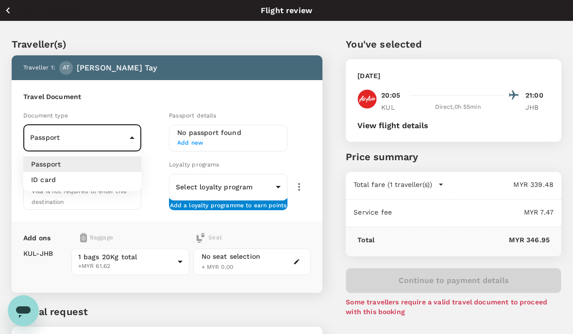
click at [108, 184] on li "ID card" at bounding box center [82, 180] width 118 height 16
type input "Id card"
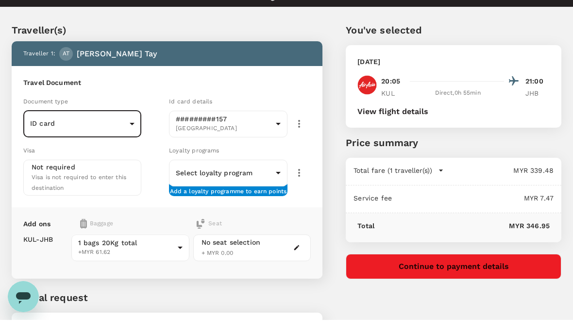
scroll to position [15, 0]
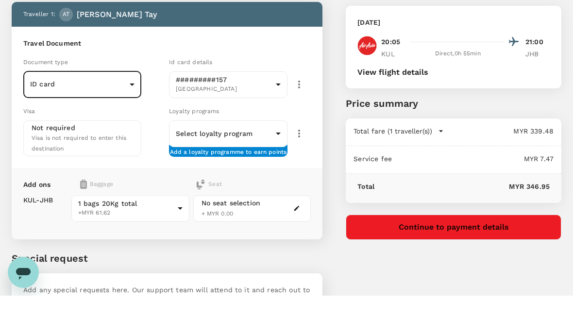
click at [300, 243] on icon "button" at bounding box center [296, 246] width 7 height 7
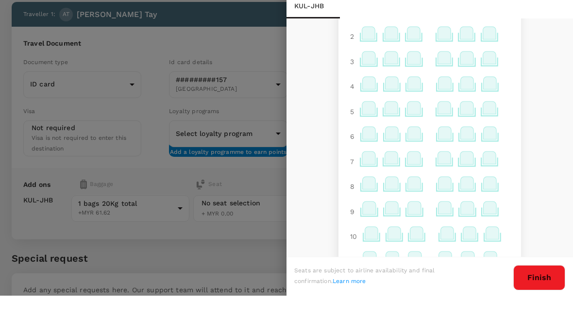
scroll to position [41, 0]
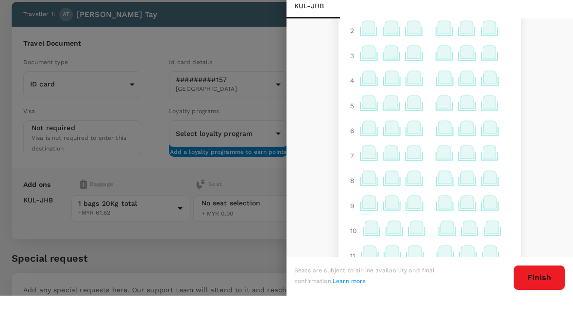
click at [417, 234] on icon at bounding box center [414, 240] width 13 height 13
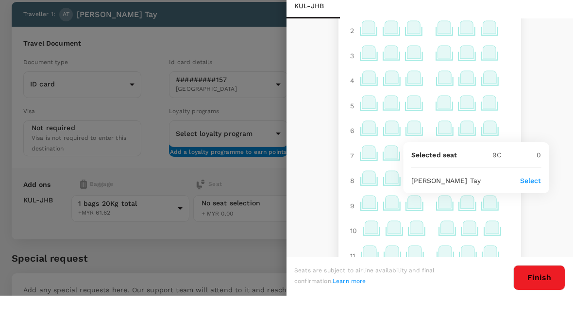
click at [535, 214] on p "Select" at bounding box center [530, 219] width 21 height 10
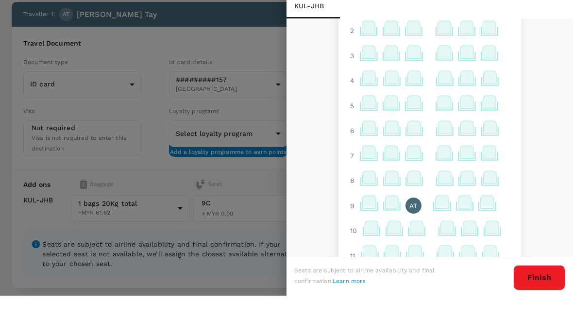
click at [537, 304] on button "Finish" at bounding box center [540, 316] width 52 height 25
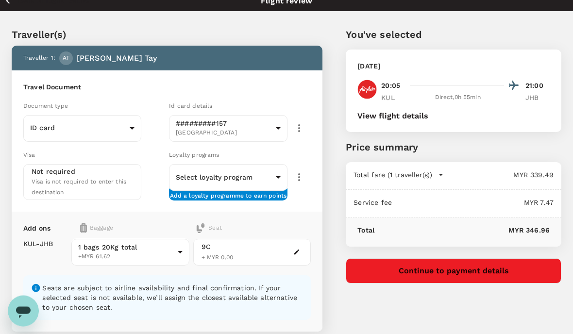
scroll to position [0, 0]
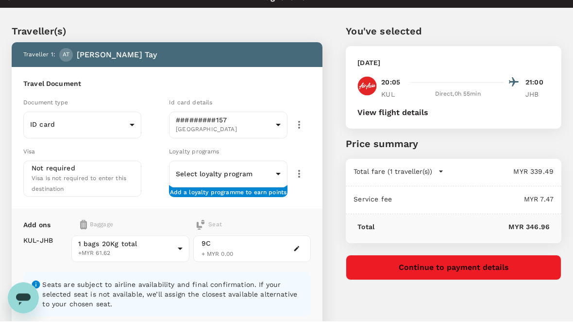
click at [441, 184] on icon "button" at bounding box center [441, 185] width 4 height 2
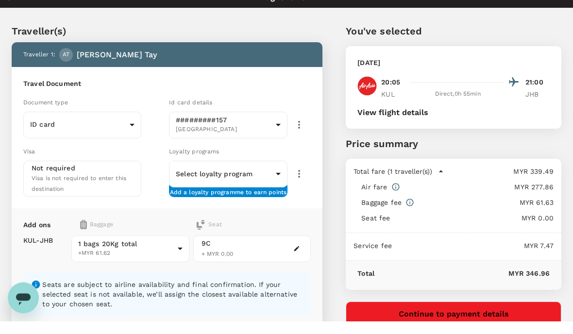
click at [185, 251] on body "Back to flight results Flight review Traveller(s) Traveller 1 : AT Alan Tay Tra…" at bounding box center [286, 238] width 573 height 476
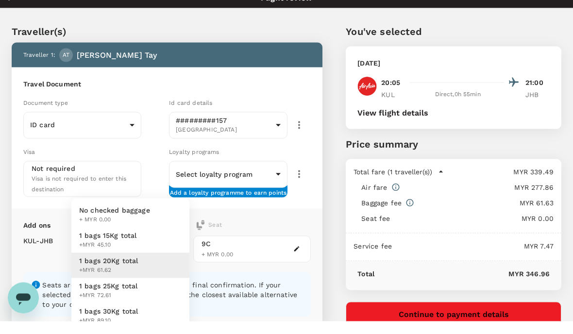
click at [270, 334] on div at bounding box center [286, 167] width 573 height 334
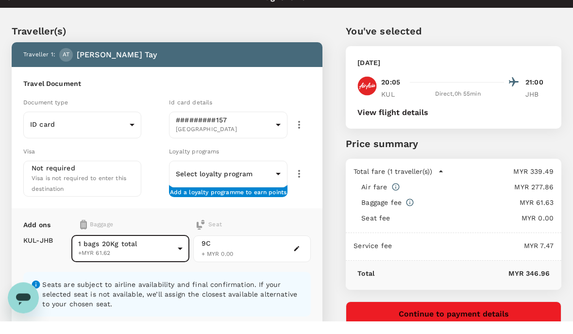
click at [303, 181] on icon "button" at bounding box center [299, 187] width 12 height 12
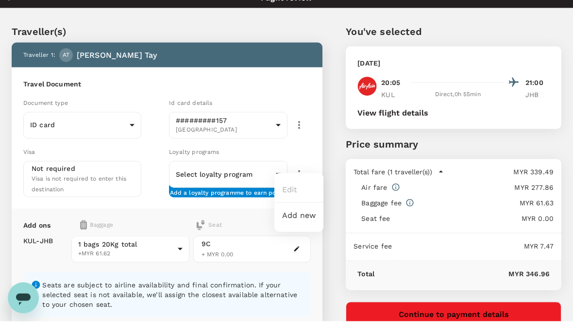
click at [307, 220] on li "Add new" at bounding box center [299, 228] width 49 height 17
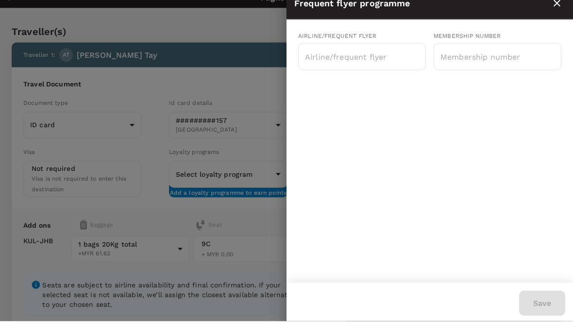
click at [359, 60] on input "text" at bounding box center [355, 69] width 104 height 18
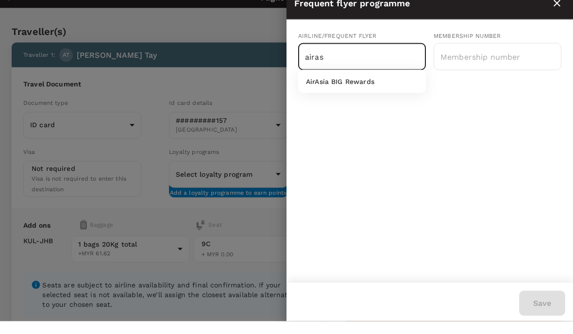
click at [373, 89] on p "AirAsia BIG Rewards" at bounding box center [340, 94] width 69 height 10
type input "AirAsia BIG Rewards"
click at [491, 57] on input "text" at bounding box center [498, 69] width 128 height 24
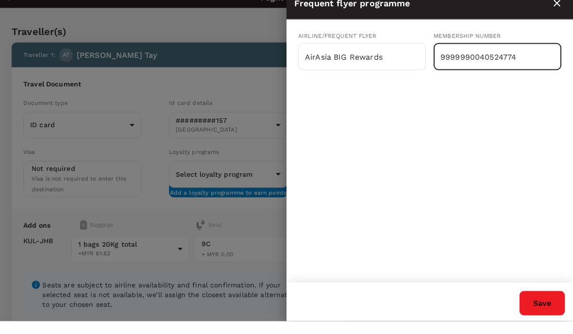
type input "9999990040524774"
click at [530, 329] on button "Save" at bounding box center [542, 316] width 46 height 25
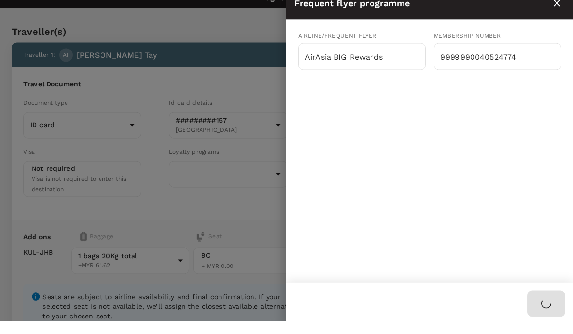
type input "8134eeda-c51a-4a11-9d1a-34abcdde9a74"
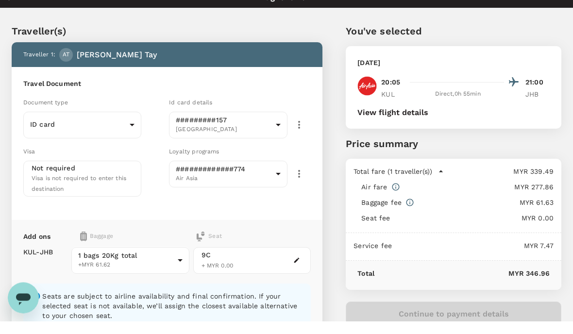
click at [300, 181] on icon "button" at bounding box center [299, 187] width 12 height 12
click at [304, 194] on li "Edit" at bounding box center [299, 202] width 49 height 17
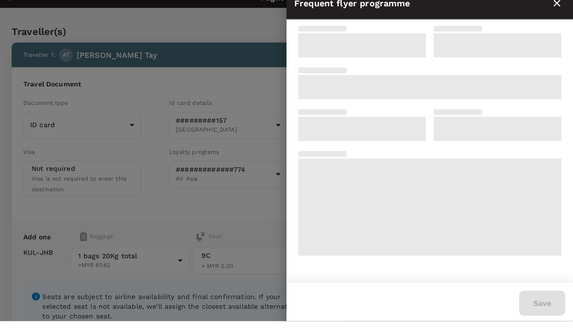
type input "9999990040524774"
type input "AirAsia BIG Rewards"
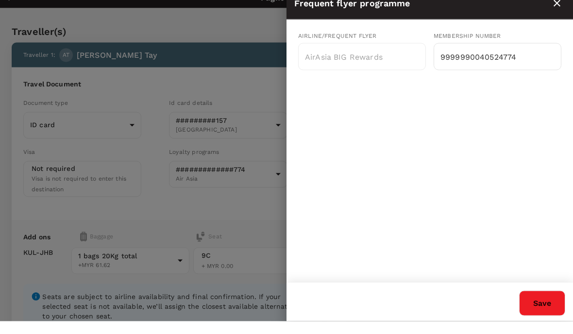
click at [528, 329] on button "Save" at bounding box center [542, 316] width 46 height 25
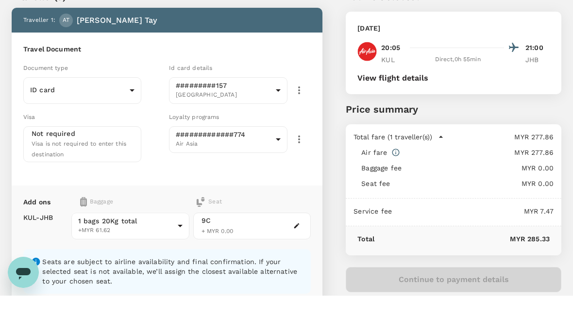
scroll to position [10, 0]
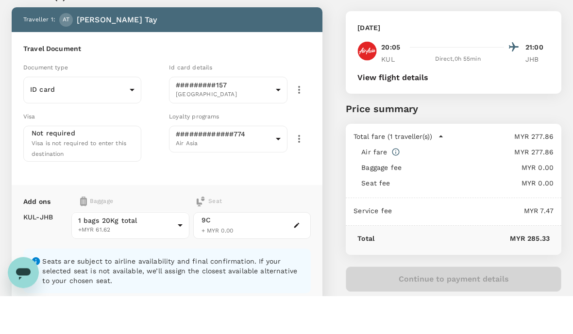
click at [285, 137] on body "Back to flight results Flight review Traveller(s) Traveller 1 : AT Alan Tay Tra…" at bounding box center [286, 233] width 573 height 487
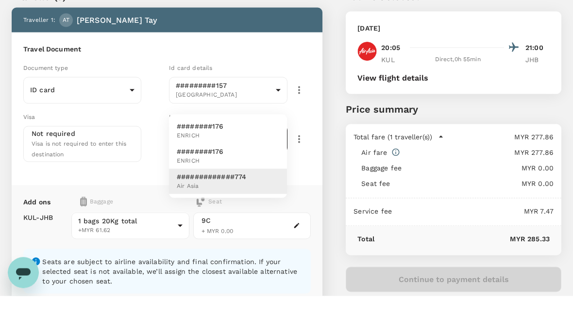
click at [251, 207] on li "#############774 Air Asia" at bounding box center [228, 219] width 118 height 25
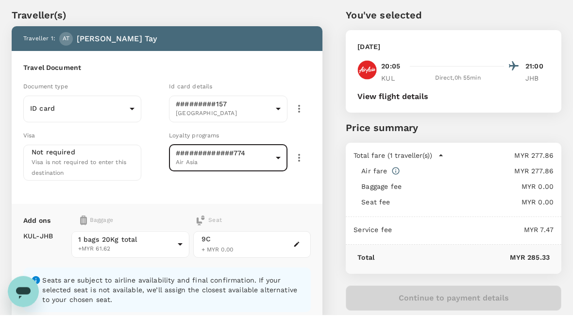
scroll to position [0, 0]
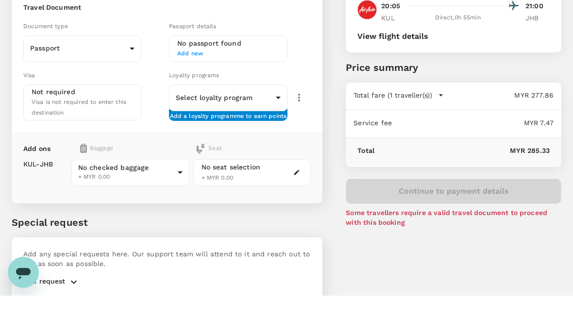
scroll to position [87, 0]
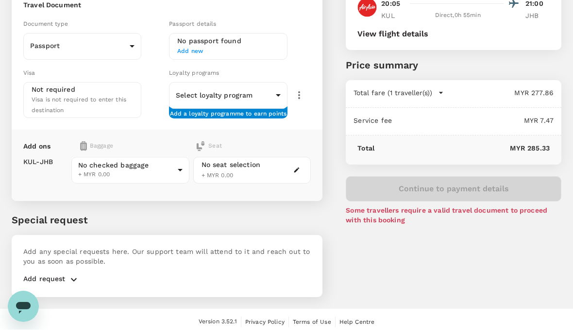
click at [116, 49] on body "Back to flight results Flight review Traveller(s) Traveller 1 : AT [PERSON_NAME…" at bounding box center [286, 126] width 573 height 427
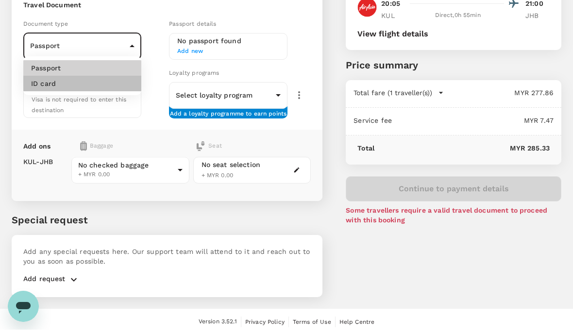
click at [92, 86] on li "ID card" at bounding box center [82, 88] width 118 height 16
type input "Id card"
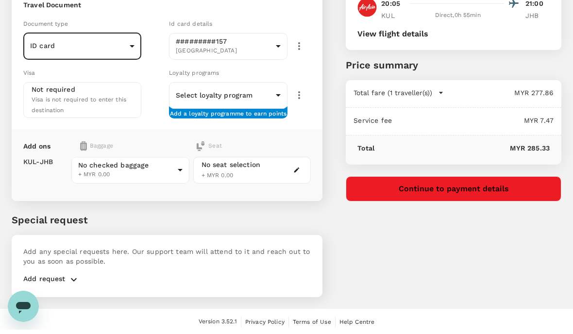
click at [301, 96] on icon "button" at bounding box center [299, 100] width 12 height 12
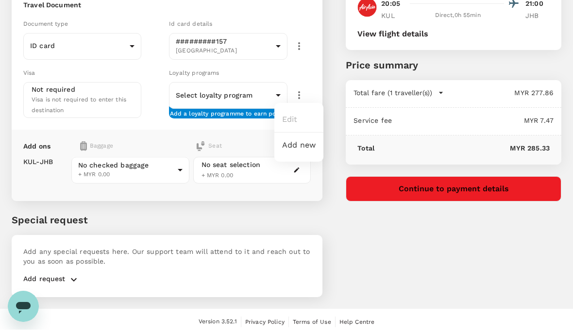
click at [249, 140] on div at bounding box center [286, 167] width 573 height 334
click at [249, 95] on body "Back to flight results Flight review Traveller(s) Traveller 1 : AT [PERSON_NAME…" at bounding box center [286, 126] width 573 height 427
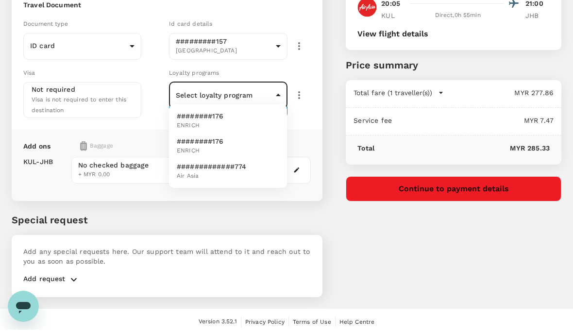
click at [234, 168] on p "#############774" at bounding box center [211, 171] width 69 height 10
type input "8134eeda-c51a-4a11-9d1a-34abcdde9a74"
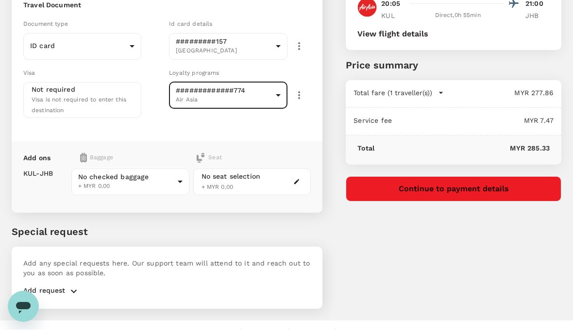
click at [172, 178] on body "Back to flight results Flight review Traveller(s) Traveller 1 : AT [PERSON_NAME…" at bounding box center [286, 132] width 573 height 439
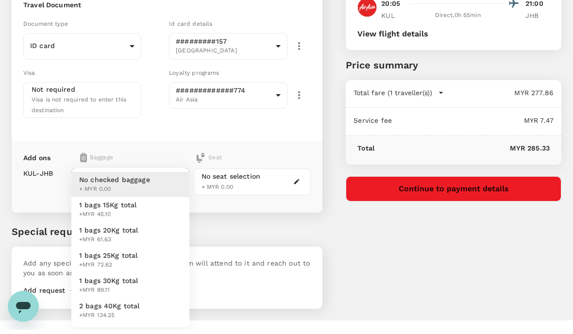
click at [144, 232] on li "1 bags 20Kg total +MYR 61.63" at bounding box center [130, 239] width 118 height 25
type input "2 - 61.63"
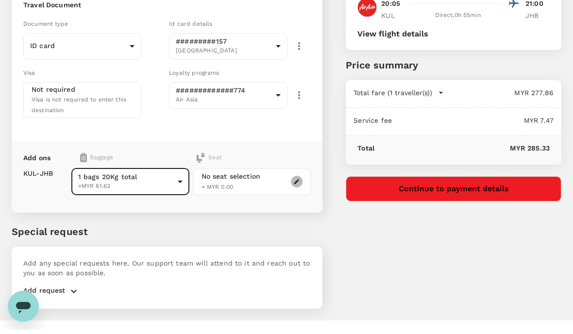
click at [296, 184] on icon "button" at bounding box center [296, 186] width 5 height 5
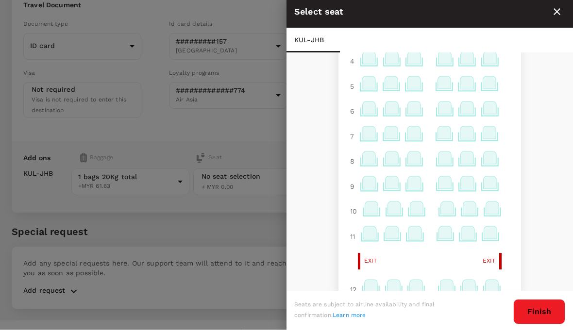
scroll to position [102, 0]
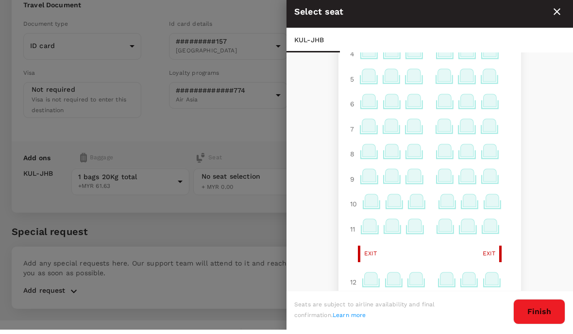
click at [417, 231] on icon at bounding box center [415, 230] width 13 height 13
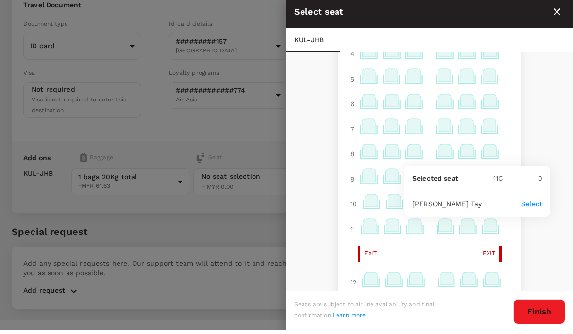
click at [538, 207] on p "Select" at bounding box center [531, 209] width 21 height 10
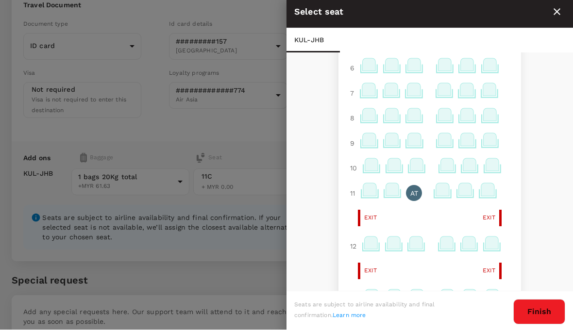
scroll to position [176, 0]
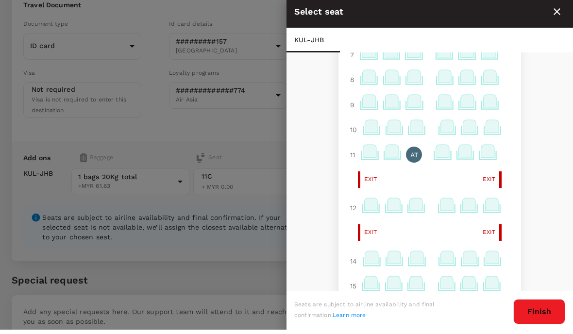
click at [524, 315] on button "Finish" at bounding box center [540, 316] width 52 height 25
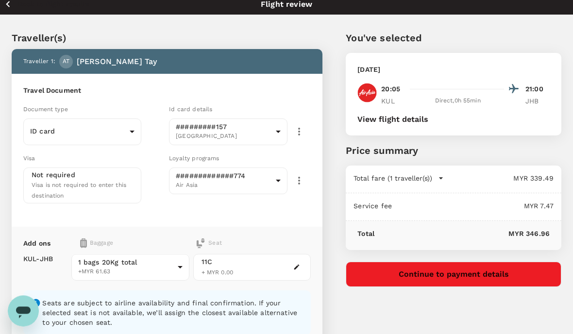
scroll to position [0, 0]
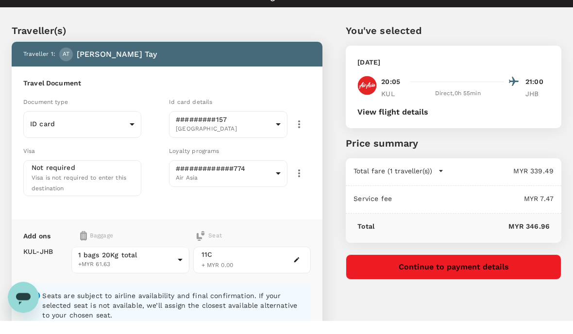
click at [446, 180] on icon "button" at bounding box center [441, 185] width 10 height 10
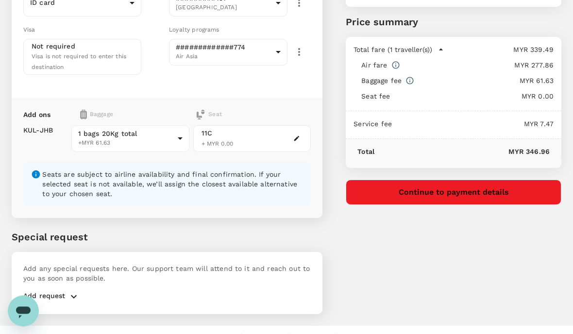
scroll to position [130, 0]
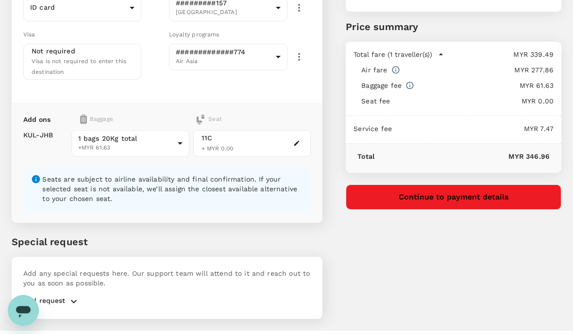
click at [81, 296] on button "button" at bounding box center [74, 302] width 17 height 12
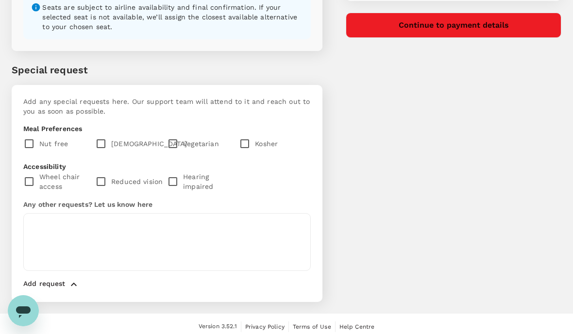
click at [68, 279] on icon "button" at bounding box center [74, 285] width 12 height 12
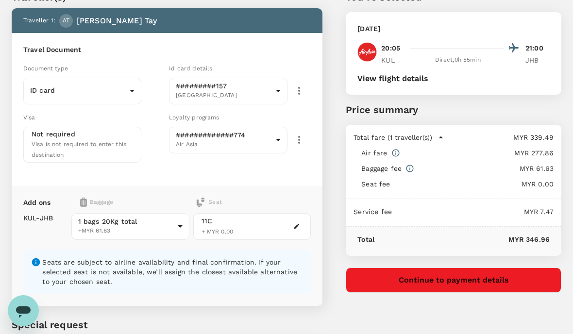
scroll to position [46, 0]
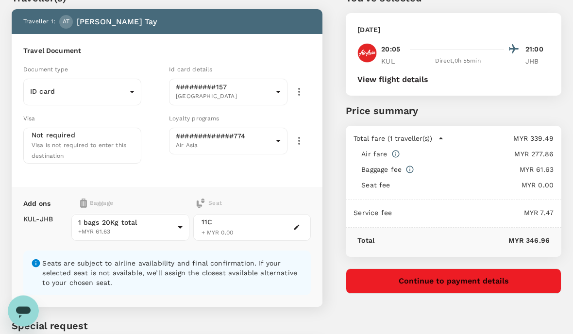
click at [464, 282] on button "Continue to payment details" at bounding box center [454, 281] width 216 height 25
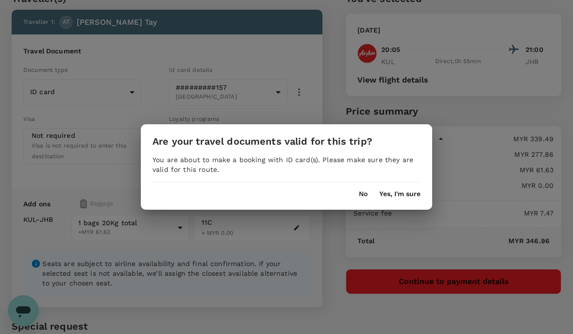
click at [408, 192] on button "Yes, I'm sure" at bounding box center [399, 194] width 41 height 8
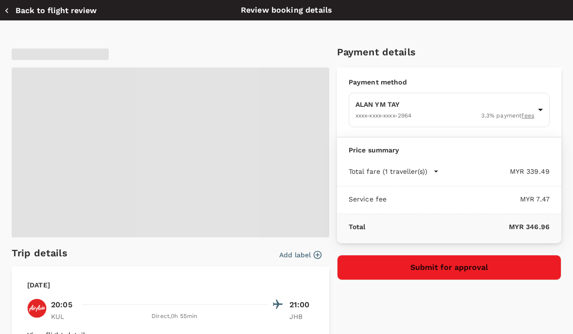
type input "9f57993f-1de5-4113-9b81-d5e0a205d889"
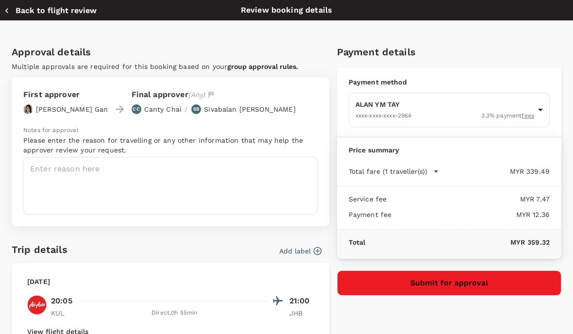
click at [459, 285] on button "Submit for approval" at bounding box center [449, 283] width 224 height 25
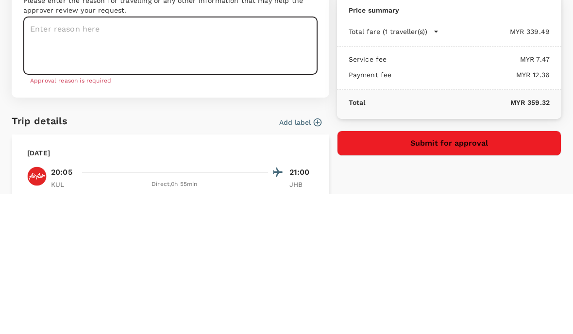
scroll to position [147, 0]
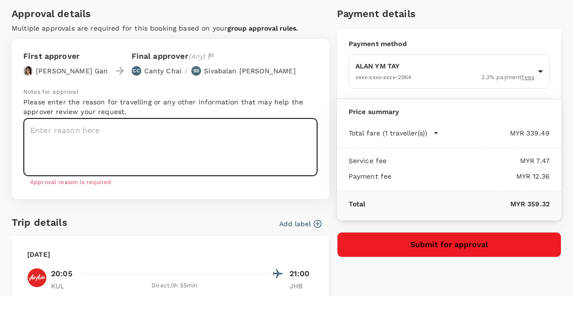
click at [106, 157] on textarea at bounding box center [170, 186] width 294 height 58
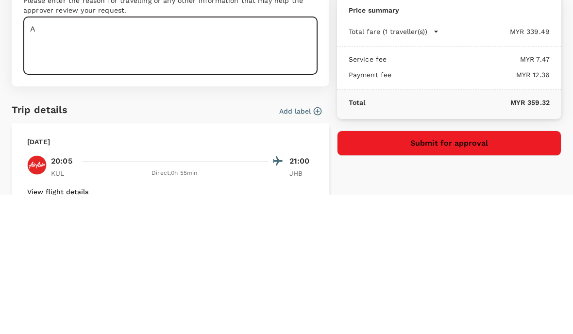
type textarea "A"
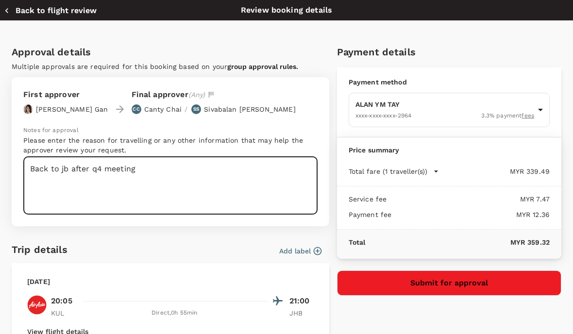
type textarea "Back to jb after q4 meeting"
click at [538, 76] on div "Payment method [PERSON_NAME] [PERSON_NAME] XXXX-XXXX-XXXX-2964 3.3 % payment fe…" at bounding box center [449, 103] width 224 height 70
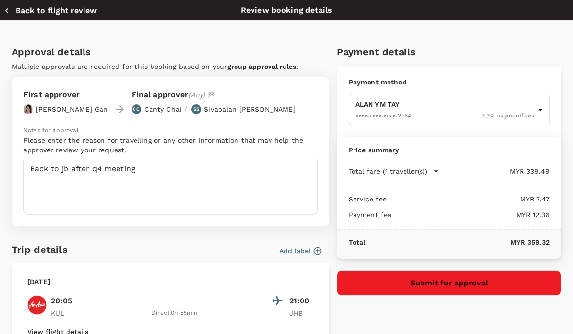
click at [535, 75] on div "Payment method [PERSON_NAME] [PERSON_NAME] XXXX-XXXX-XXXX-2964 3.3 % payment fe…" at bounding box center [449, 103] width 224 height 70
click at [463, 275] on button "Submit for approval" at bounding box center [449, 283] width 224 height 25
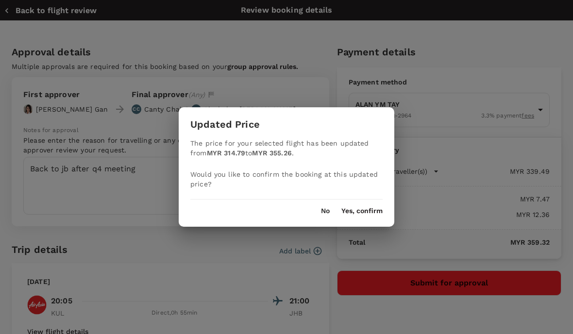
click at [373, 213] on button "Yes, confirm" at bounding box center [362, 211] width 41 height 8
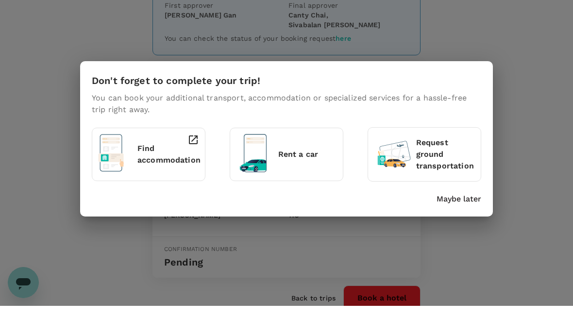
scroll to position [73, 0]
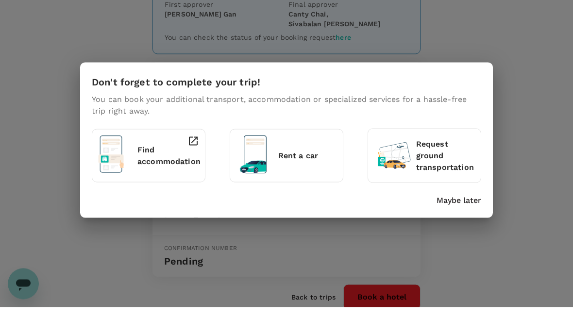
click at [469, 222] on p "Maybe later" at bounding box center [459, 228] width 45 height 12
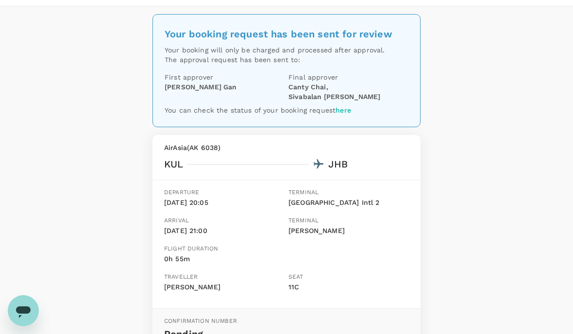
scroll to position [0, 0]
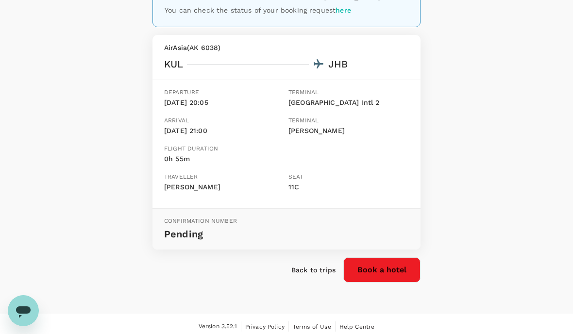
click at [324, 268] on p "Back to trips" at bounding box center [314, 270] width 44 height 10
